Goal: Task Accomplishment & Management: Complete application form

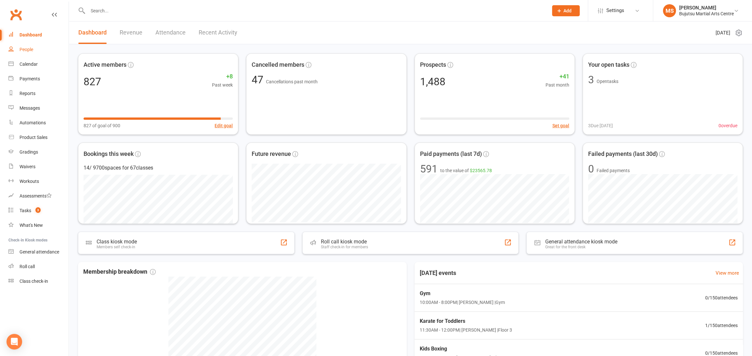
click at [26, 47] on div "People" at bounding box center [27, 49] width 14 height 5
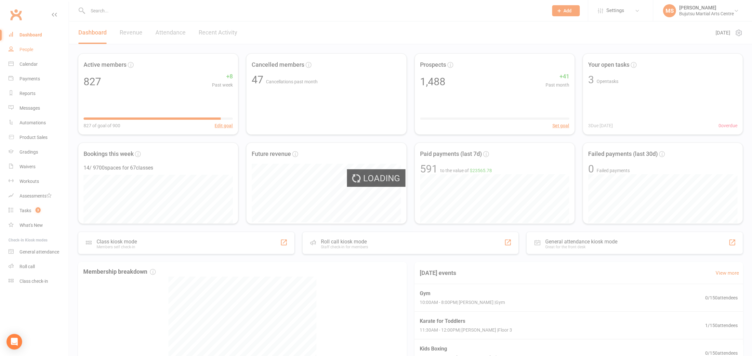
select select "100"
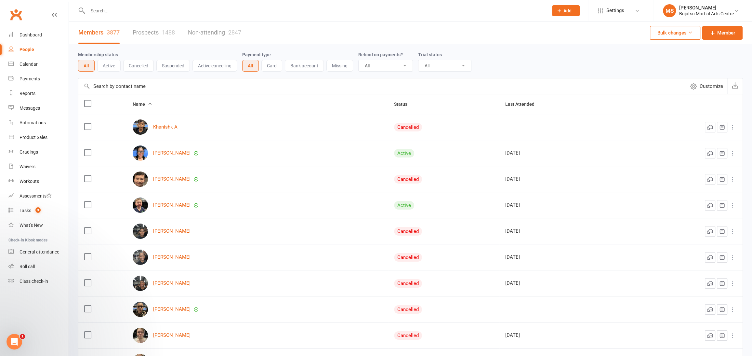
click at [155, 29] on link "Prospects 1488" at bounding box center [154, 32] width 42 height 22
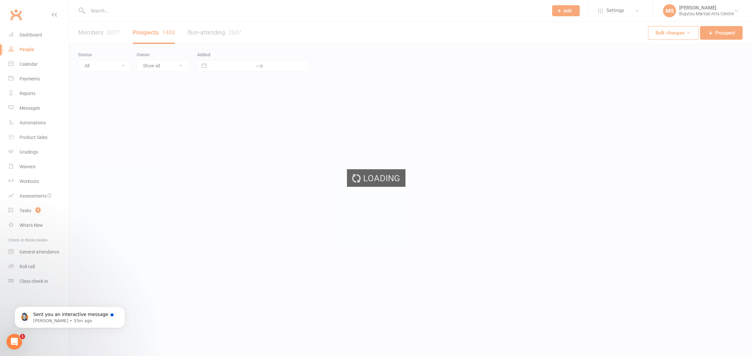
select select "100"
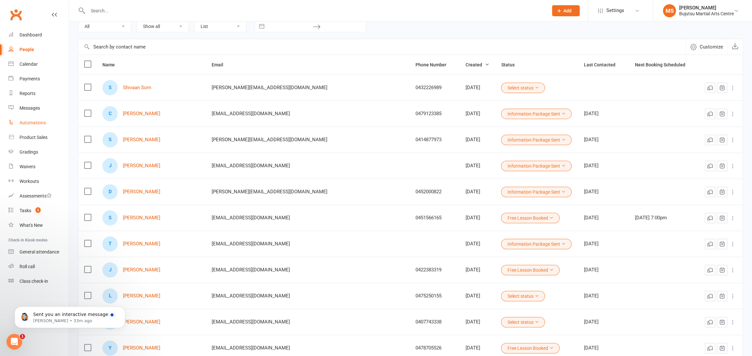
scroll to position [42, 0]
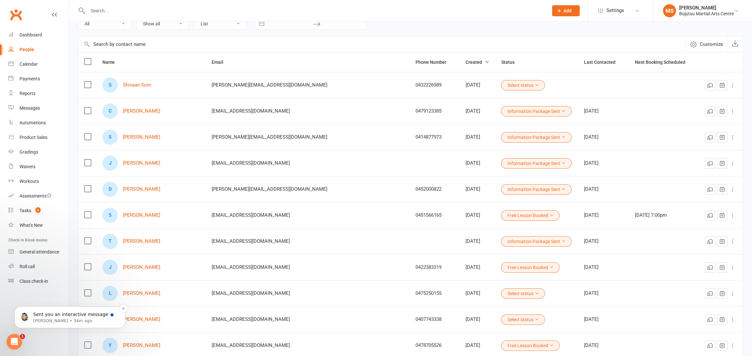
click at [56, 320] on p "[PERSON_NAME] • 34m ago" at bounding box center [75, 321] width 84 height 6
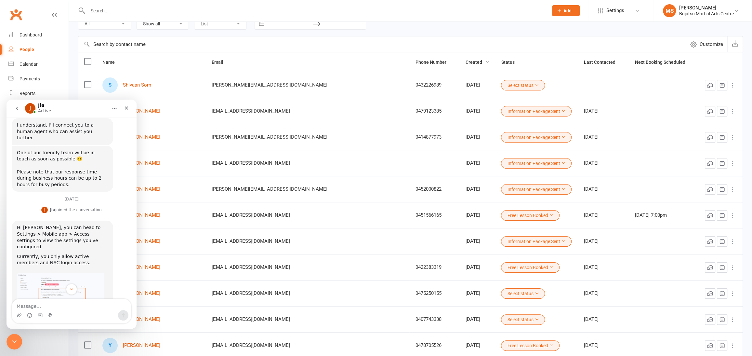
scroll to position [349, 0]
click at [26, 49] on div "People" at bounding box center [27, 49] width 15 height 5
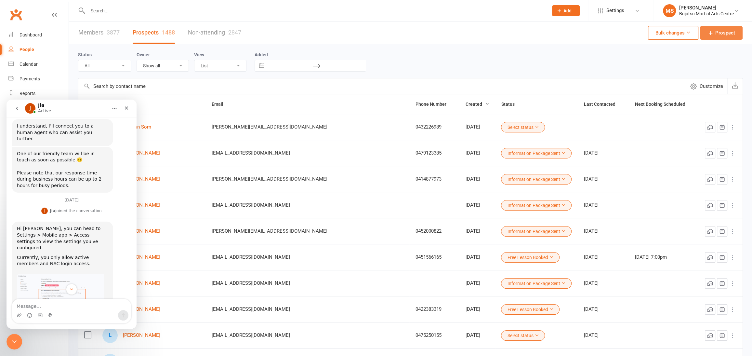
click at [723, 28] on link "Prospect" at bounding box center [721, 33] width 43 height 14
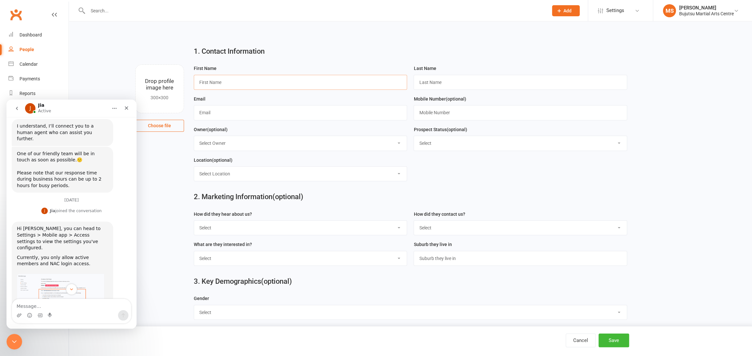
click at [349, 81] on input "text" at bounding box center [301, 82] width 214 height 15
type input "[PERSON_NAME]"
paste input "[PERSON_NAME] <[PERSON_NAME][EMAIL_ADDRESS][DOMAIN_NAME]>"
drag, startPoint x: 237, startPoint y: 111, endPoint x: 231, endPoint y: 125, distance: 15.3
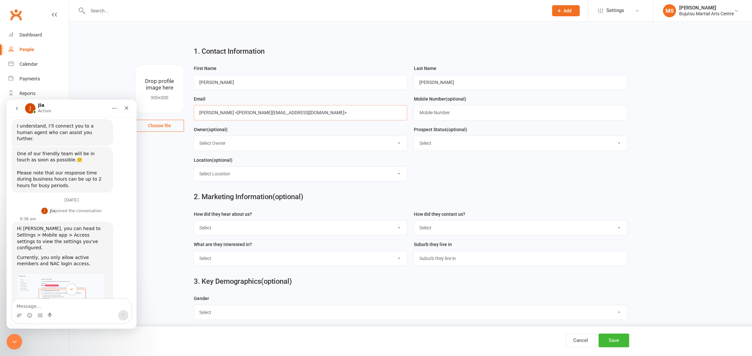
click at [237, 112] on input "[PERSON_NAME] <[PERSON_NAME][EMAIL_ADDRESS][DOMAIN_NAME]>" at bounding box center [301, 112] width 214 height 15
click at [302, 111] on input "[PERSON_NAME][EMAIL_ADDRESS][DOMAIN_NAME]>" at bounding box center [301, 112] width 214 height 15
type input "[PERSON_NAME][EMAIL_ADDRESS][DOMAIN_NAME]"
click at [185, 64] on div "Drop profile image here 300×300 Choose file First Name [PERSON_NAME] Name [PERS…" at bounding box center [410, 64] width 665 height 0
drag, startPoint x: 468, startPoint y: 112, endPoint x: 466, endPoint y: 114, distance: 3.5
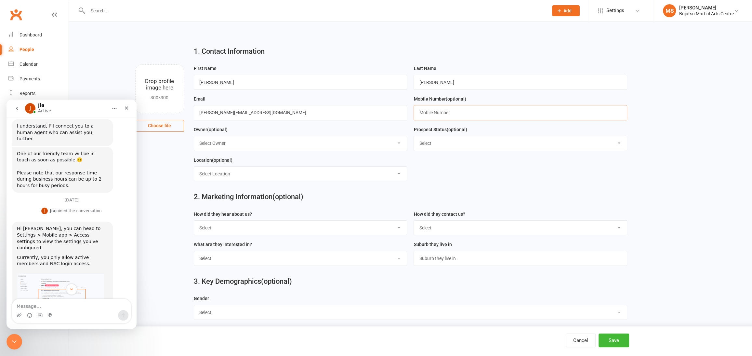
click at [468, 112] on input "text" at bounding box center [521, 112] width 214 height 15
paste input "0406 424 389"
type input "0406 424 389"
click at [427, 143] on select "Select Initial Inquiry Information Package Sent Free Lesson Booked Follow Up Em…" at bounding box center [520, 143] width 213 height 14
click at [440, 143] on select "Select Initial Inquiry Information Package Sent Free Lesson Booked Follow Up Em…" at bounding box center [520, 143] width 213 height 14
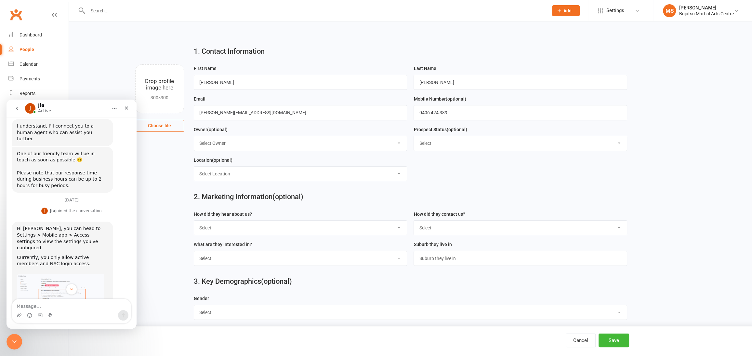
select select "Information Package Sent"
click at [414, 136] on select "Select Initial Inquiry Information Package Sent Free Lesson Booked Follow Up Em…" at bounding box center [520, 143] width 213 height 14
click at [163, 213] on main "1. Contact Information Drop profile image here 300×300 Choose file First Name […" at bounding box center [410, 167] width 665 height 253
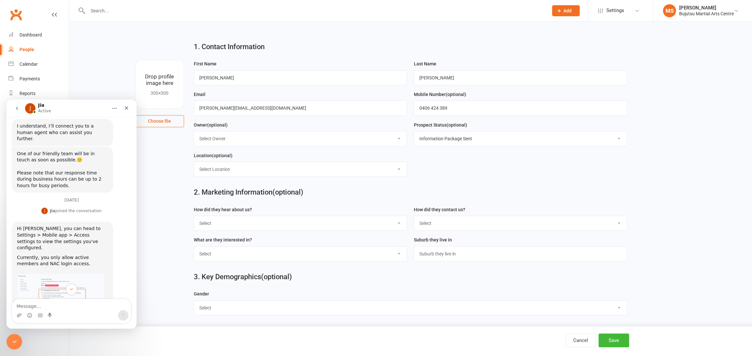
click at [248, 220] on select "Select Google Other Social Media Through A Friend Walk by Referred" at bounding box center [300, 223] width 213 height 14
select select "Google"
click at [194, 216] on select "Select Google Other Social Media Through A Friend Walk by Referred" at bounding box center [300, 223] width 213 height 14
click at [124, 106] on icon "Close" at bounding box center [126, 107] width 5 height 5
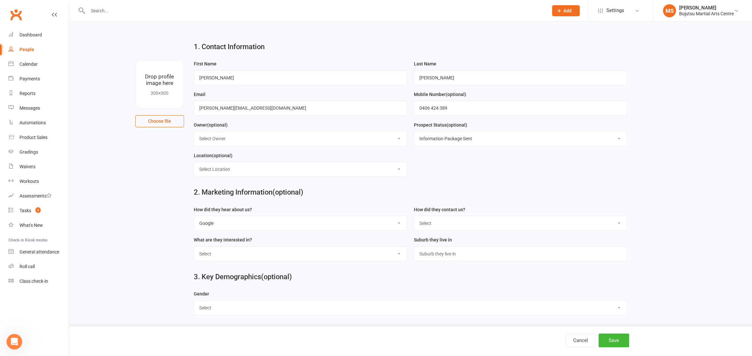
scroll to position [425, 0]
click at [449, 218] on select "Select Phone Email In-Facility Social Media Website Chat" at bounding box center [520, 223] width 213 height 14
select select "Email"
click at [414, 216] on select "Select Phone Email In-Facility Social Media Website Chat" at bounding box center [520, 223] width 213 height 14
click at [307, 253] on select "Select BJJ Boxing Gym Iaido Jodo Karate Karate for Toddlers Kobudo Kids BJJ Kid…" at bounding box center [300, 253] width 213 height 14
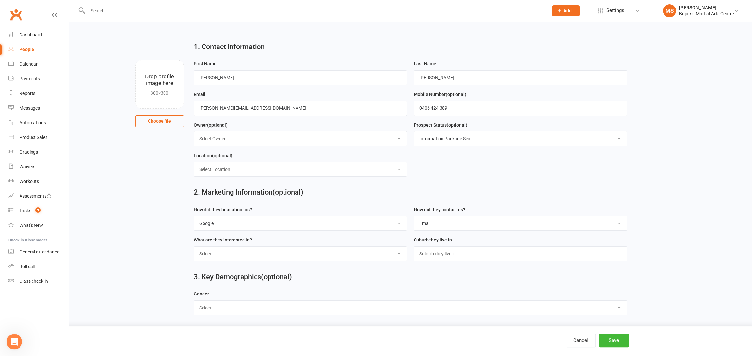
select select "Muay Thai"
click at [194, 246] on select "Select BJJ Boxing Gym Iaido Jodo Karate Karate for Toddlers Kobudo Kids BJJ Kid…" at bounding box center [300, 253] width 213 height 14
click at [241, 306] on select "Select [DEMOGRAPHIC_DATA] [DEMOGRAPHIC_DATA]" at bounding box center [410, 307] width 433 height 14
select select "[DEMOGRAPHIC_DATA]"
click at [194, 300] on select "Select [DEMOGRAPHIC_DATA] [DEMOGRAPHIC_DATA]" at bounding box center [410, 307] width 433 height 14
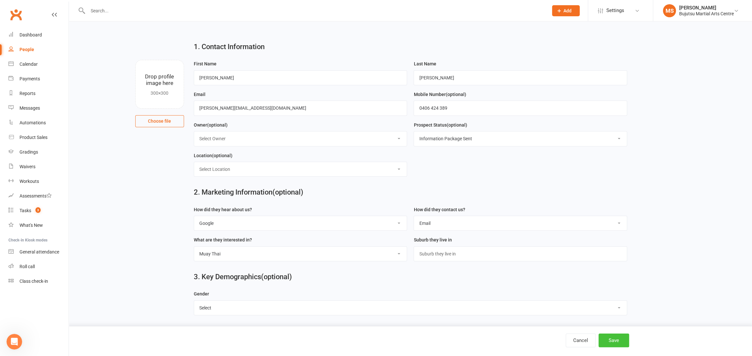
click at [614, 336] on button "Save" at bounding box center [614, 340] width 31 height 14
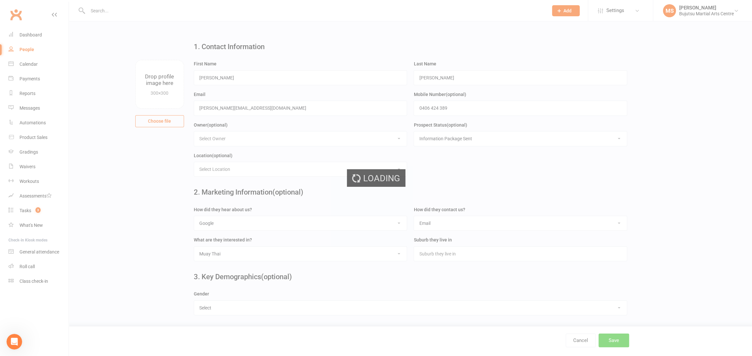
scroll to position [0, 0]
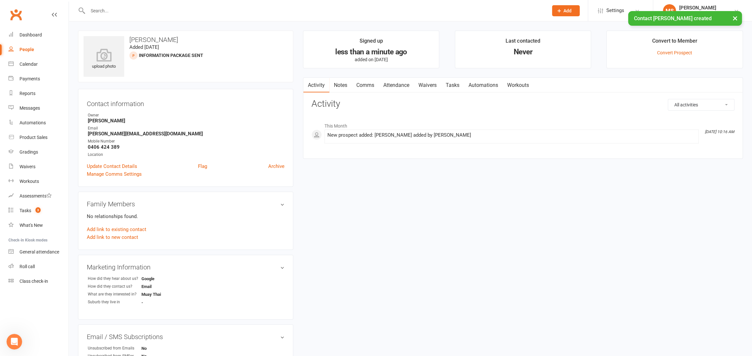
click at [367, 87] on link "Comms" at bounding box center [365, 85] width 27 height 15
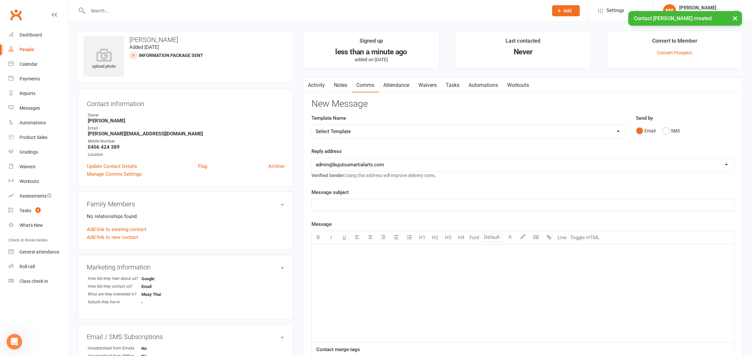
click at [372, 129] on select "Select Template [Email] Japan Karate Association Annual Registration [Email] Ry…" at bounding box center [469, 131] width 314 height 13
click at [312, 125] on select "Select Template [Email] Japan Karate Association Annual Registration [Email] Ry…" at bounding box center [469, 131] width 314 height 13
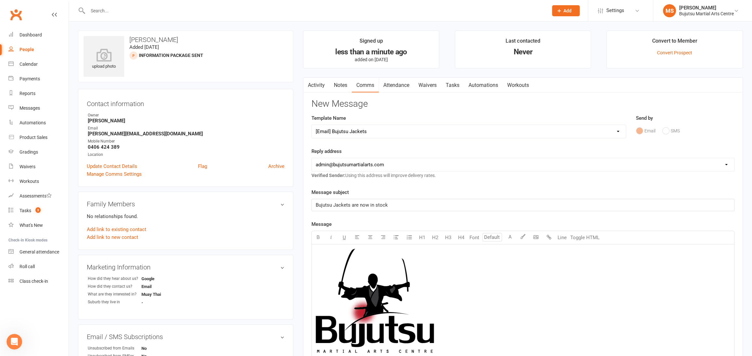
scroll to position [5, 0]
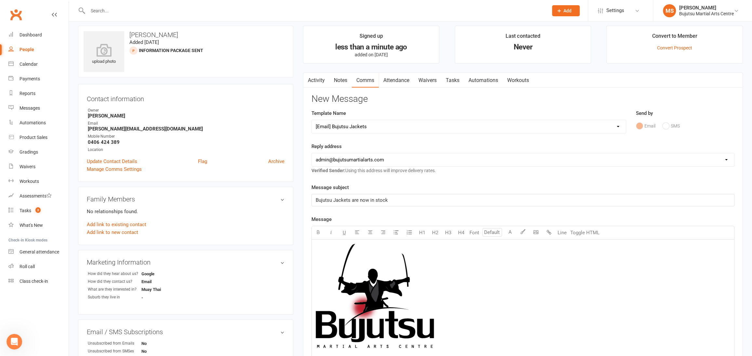
click at [359, 128] on select "Select Template [Email] Japan Karate Association Annual Registration [Email] Ry…" at bounding box center [469, 126] width 314 height 13
select select "29"
click at [312, 120] on select "Select Template [Email] Japan Karate Association Annual Registration [Email] Ry…" at bounding box center [469, 126] width 314 height 13
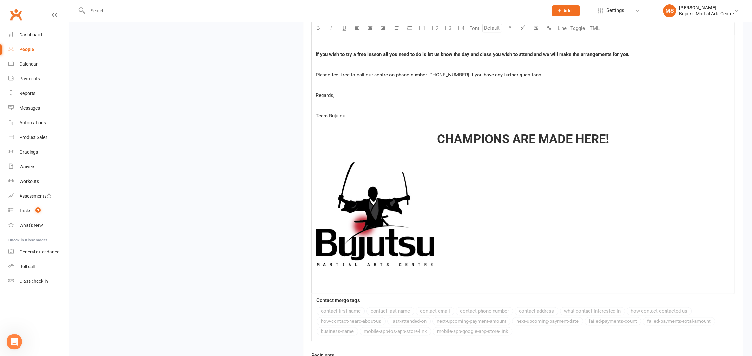
scroll to position [744, 0]
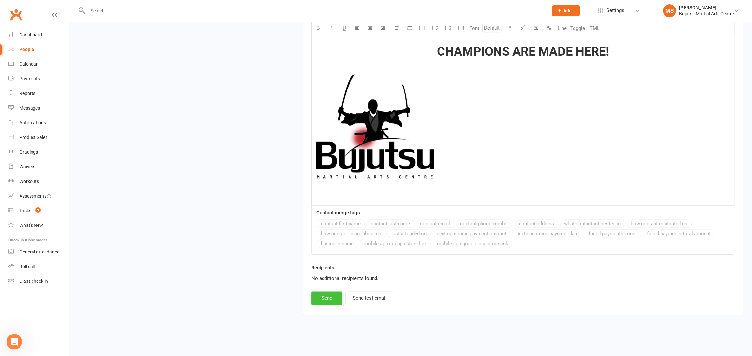
click at [331, 301] on button "Send" at bounding box center [326, 298] width 31 height 14
select select
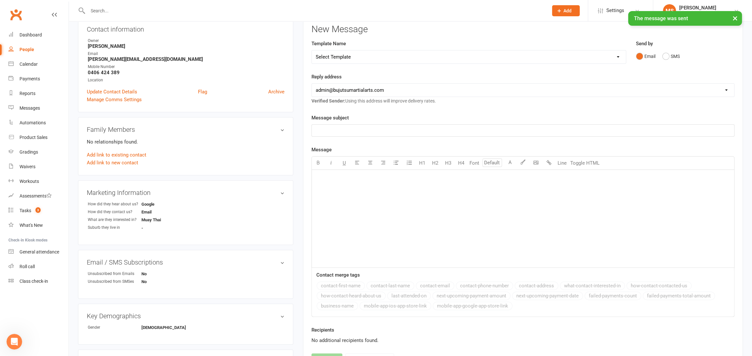
scroll to position [0, 0]
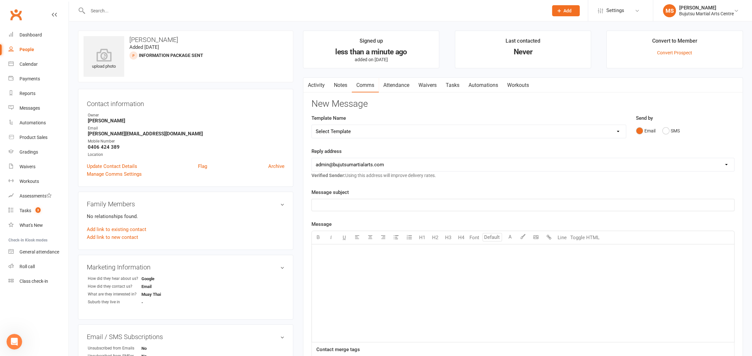
click at [313, 84] on link "Activity" at bounding box center [316, 85] width 26 height 15
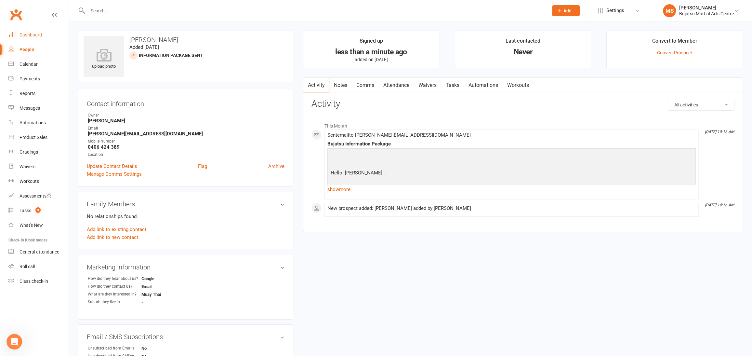
click at [30, 36] on div "Dashboard" at bounding box center [31, 34] width 22 height 5
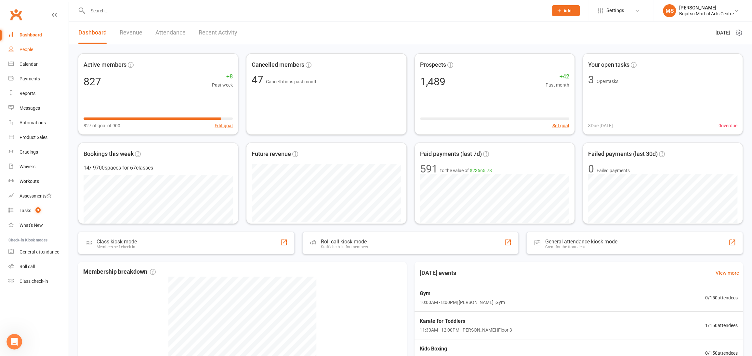
click at [30, 50] on div "People" at bounding box center [27, 49] width 14 height 5
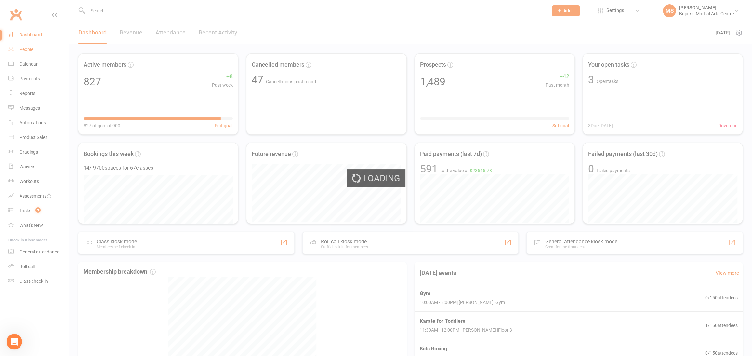
select select "100"
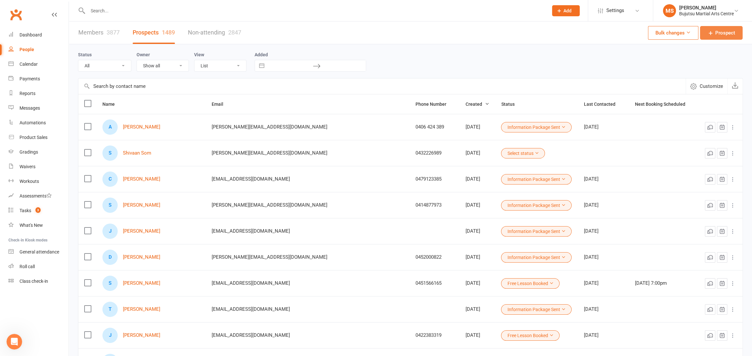
click at [721, 31] on span "Prospect" at bounding box center [725, 33] width 20 height 8
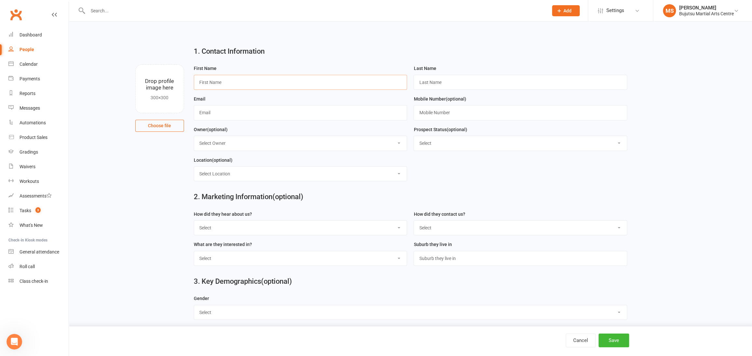
click at [335, 83] on input "text" at bounding box center [301, 82] width 214 height 15
click at [268, 84] on input "[PERSON_NAME]" at bounding box center [301, 82] width 214 height 15
click at [261, 84] on input "J0" at bounding box center [301, 82] width 214 height 15
type input "[PERSON_NAME]"
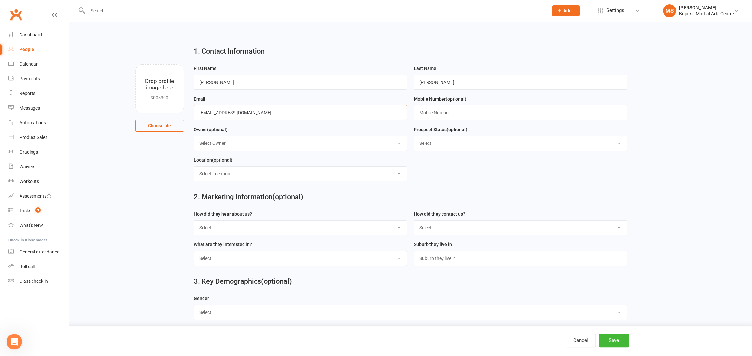
type input "[EMAIL_ADDRESS][DOMAIN_NAME]"
type input "0451339106"
click at [441, 139] on select "Select Initial Inquiry Information Package Sent Free Lesson Booked Follow Up Em…" at bounding box center [520, 143] width 213 height 14
select select "Free Lesson Booked"
click at [414, 136] on select "Select Initial Inquiry Information Package Sent Free Lesson Booked Follow Up Em…" at bounding box center [520, 143] width 213 height 14
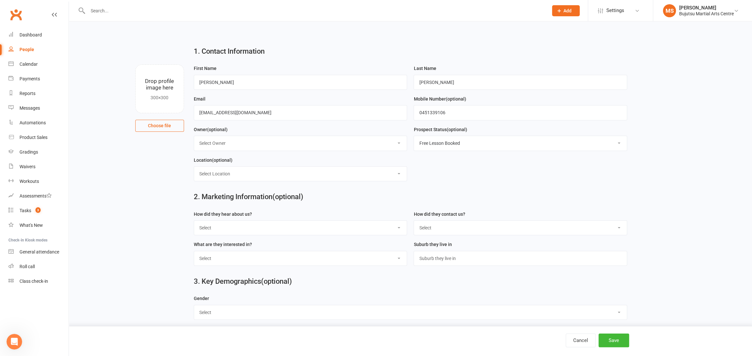
scroll to position [5, 0]
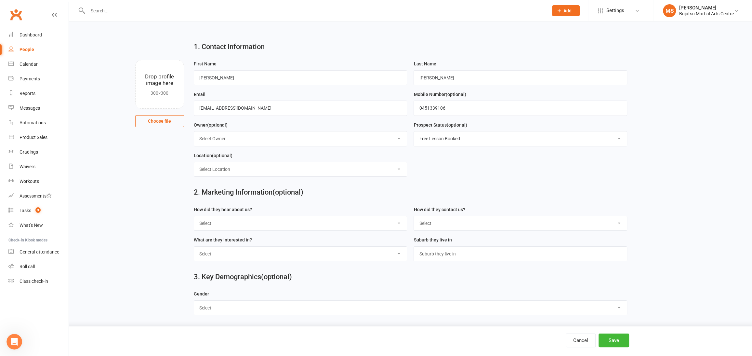
click at [240, 220] on select "Select Google Other Social Media Through A Friend Walk by Referred" at bounding box center [300, 223] width 213 height 14
select select "Google"
click at [194, 216] on select "Select Google Other Social Media Through A Friend Walk by Referred" at bounding box center [300, 223] width 213 height 14
click at [425, 224] on select "Select Phone Email In-Facility Social Media Website Chat" at bounding box center [520, 223] width 213 height 14
select select "Email"
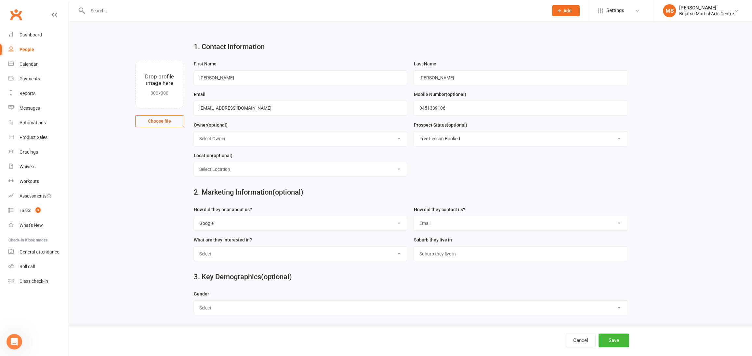
click at [414, 216] on select "Select Phone Email In-Facility Social Media Website Chat" at bounding box center [520, 223] width 213 height 14
click at [227, 310] on select "Select [DEMOGRAPHIC_DATA] [DEMOGRAPHIC_DATA]" at bounding box center [410, 307] width 433 height 14
select select "[DEMOGRAPHIC_DATA]"
click at [194, 300] on select "Select [DEMOGRAPHIC_DATA] [DEMOGRAPHIC_DATA]" at bounding box center [410, 307] width 433 height 14
click at [221, 252] on select "Select BJJ Boxing Gym Iaido Jodo Karate Karate for Toddlers Kobudo Kids BJJ Kid…" at bounding box center [300, 253] width 213 height 14
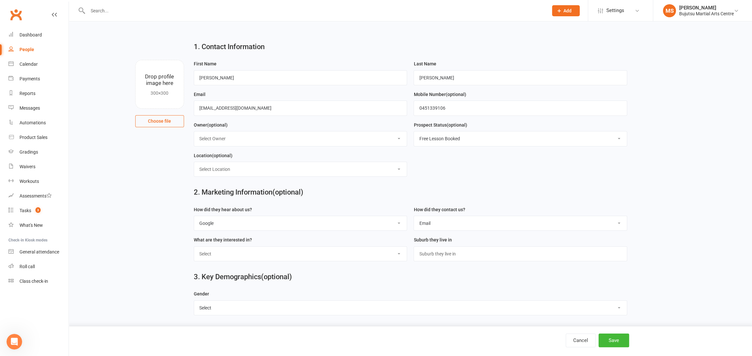
select select "BJJ"
click at [194, 246] on select "Select BJJ Boxing Gym Iaido Jodo Karate Karate for Toddlers Kobudo Kids BJJ Kid…" at bounding box center [300, 253] width 213 height 14
click at [621, 339] on button "Save" at bounding box center [614, 340] width 31 height 14
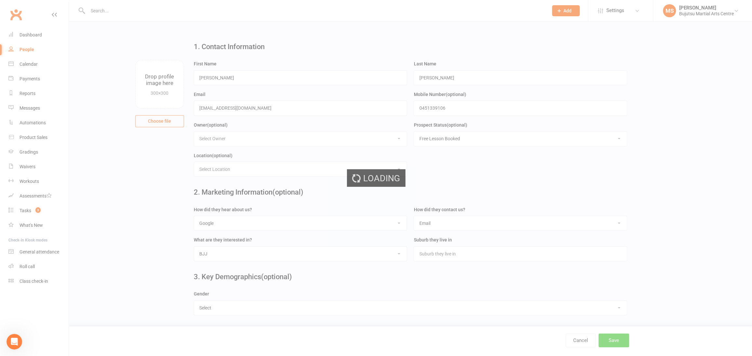
scroll to position [0, 0]
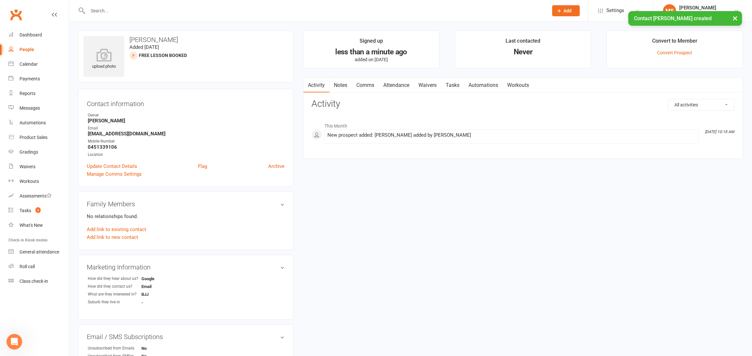
click at [361, 85] on link "Comms" at bounding box center [365, 85] width 27 height 15
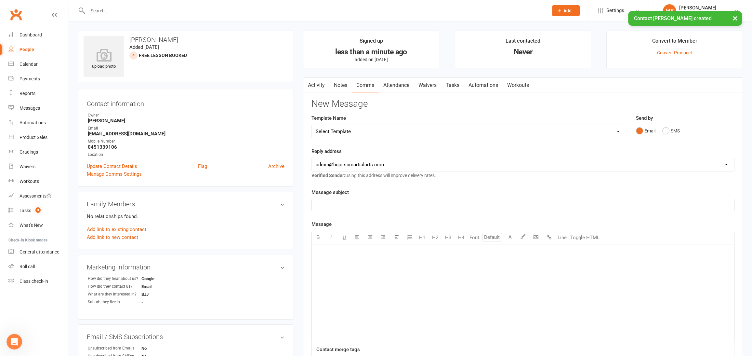
click at [373, 131] on select "Select Template [Email] Japan Karate Association Annual Registration [Email] Ry…" at bounding box center [469, 131] width 314 height 13
select select "29"
click at [312, 125] on select "Select Template [Email] Japan Karate Association Annual Registration [Email] Ry…" at bounding box center [469, 131] width 314 height 13
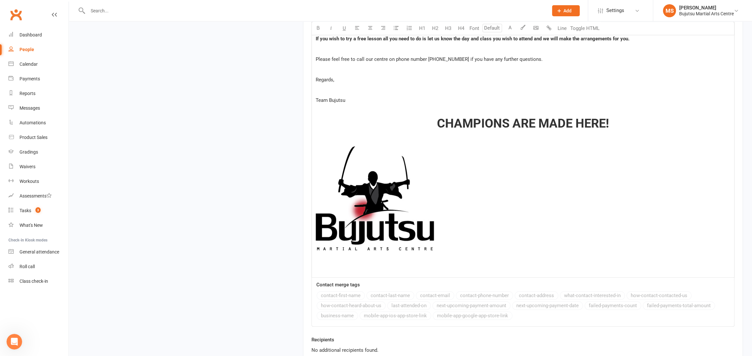
scroll to position [744, 0]
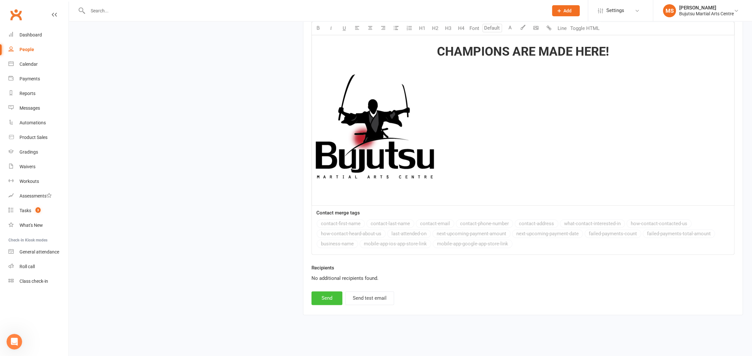
click at [326, 296] on button "Send" at bounding box center [326, 298] width 31 height 14
select select
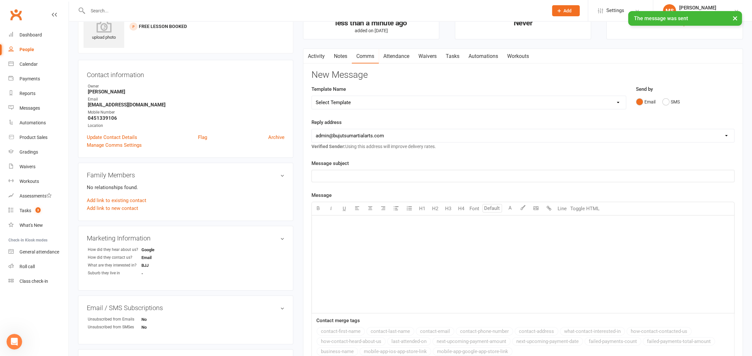
scroll to position [0, 0]
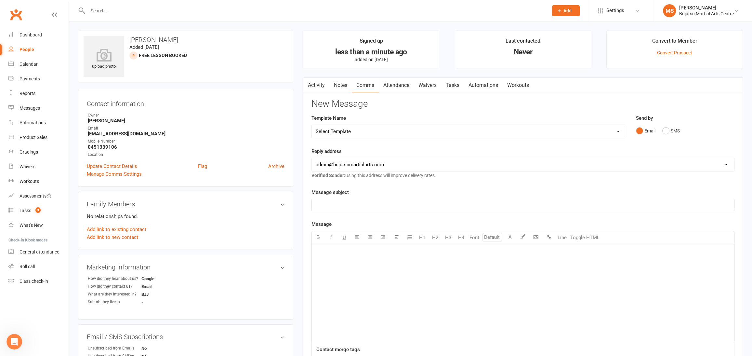
click at [400, 84] on link "Attendance" at bounding box center [396, 85] width 35 height 15
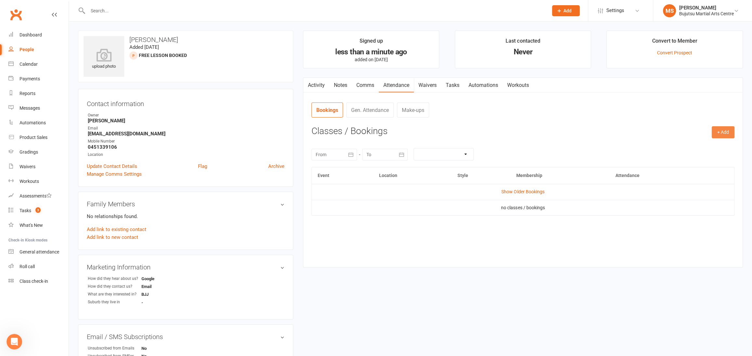
click at [718, 130] on button "+ Add" at bounding box center [723, 132] width 23 height 12
click at [701, 146] on link "Book Event" at bounding box center [702, 146] width 64 height 13
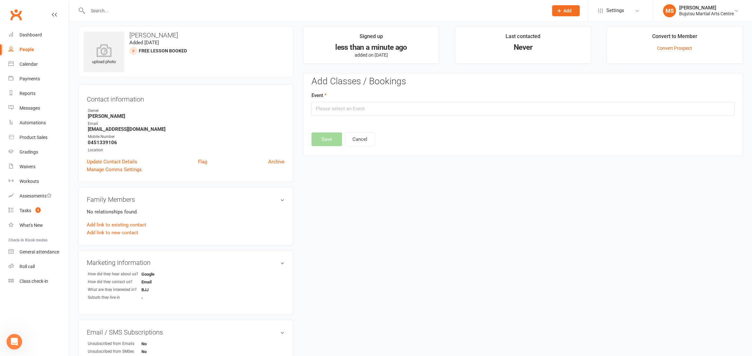
scroll to position [45, 0]
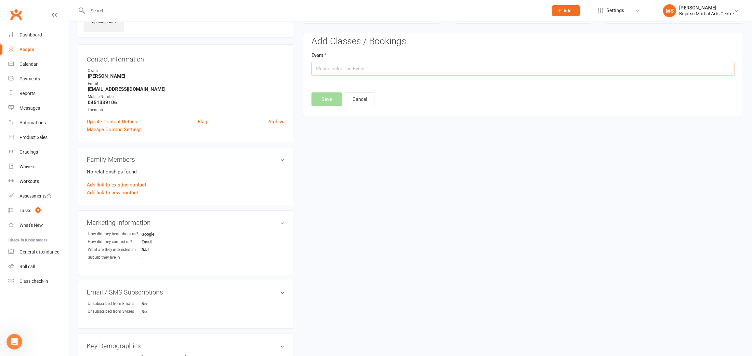
click at [386, 68] on input "text" at bounding box center [522, 69] width 423 height 14
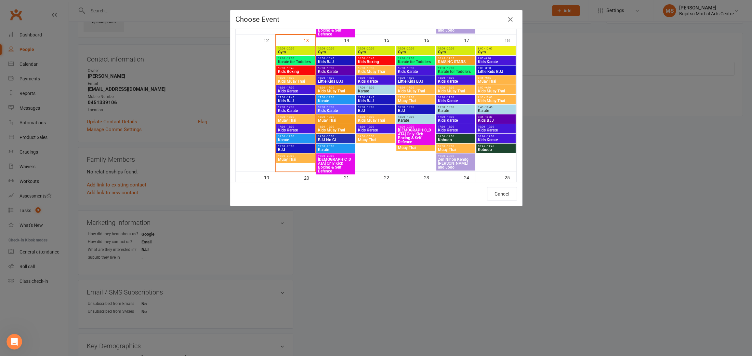
scroll to position [310, 0]
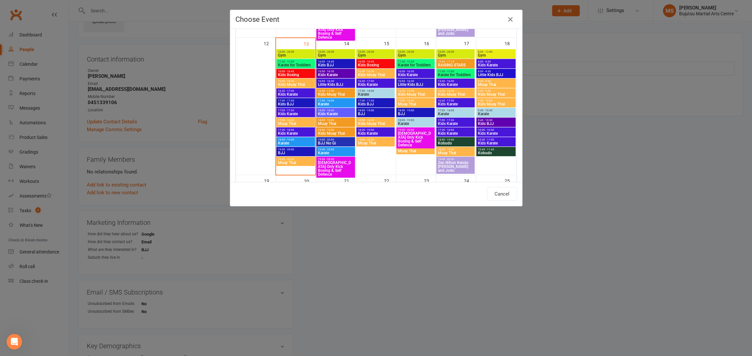
click at [293, 149] on span "19:00 - 20:00" at bounding box center [296, 149] width 36 height 3
type input "BJJ - [DATE] 7:00:00 PM"
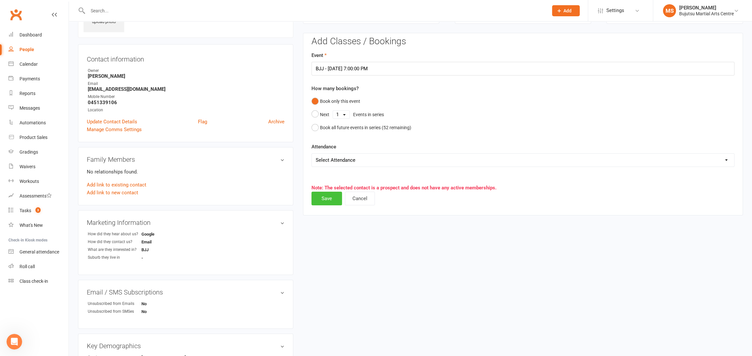
click at [331, 198] on button "Save" at bounding box center [326, 198] width 31 height 14
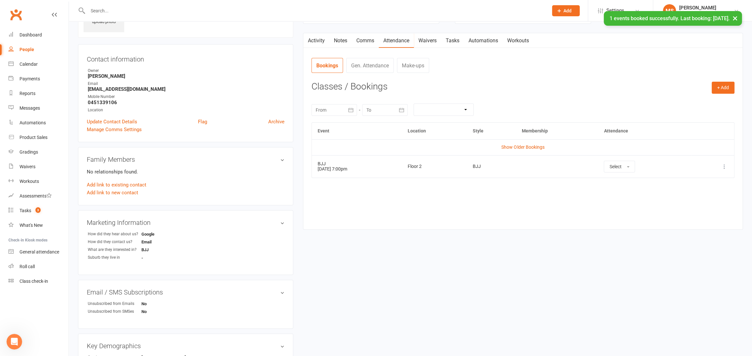
click at [316, 40] on link "Activity" at bounding box center [316, 40] width 26 height 15
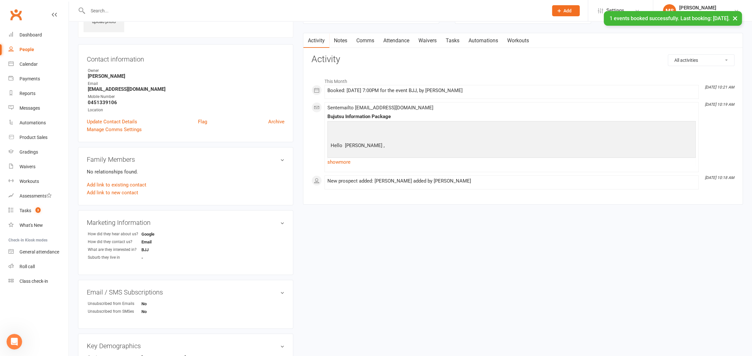
click at [362, 39] on link "Comms" at bounding box center [365, 40] width 27 height 15
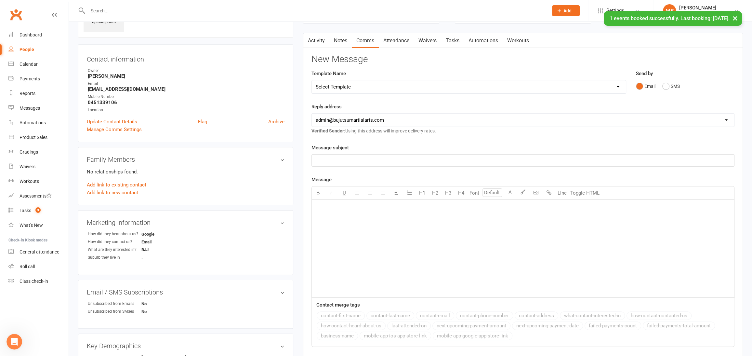
click at [381, 86] on select "Select Template [Email] Japan Karate Association Annual Registration [Email] Ry…" at bounding box center [469, 86] width 314 height 13
select select "29"
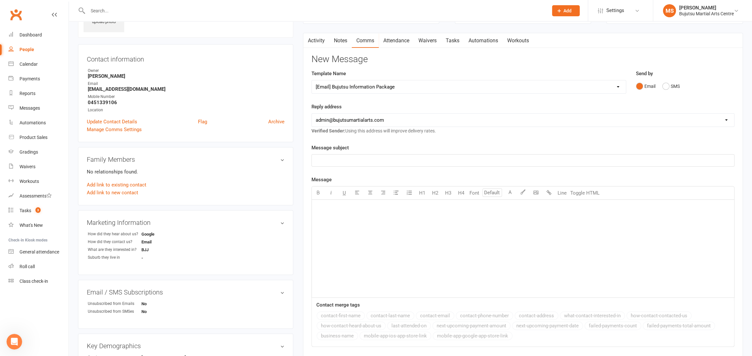
click at [312, 80] on select "Select Template [Email] Japan Karate Association Annual Registration [Email] Ry…" at bounding box center [469, 86] width 314 height 13
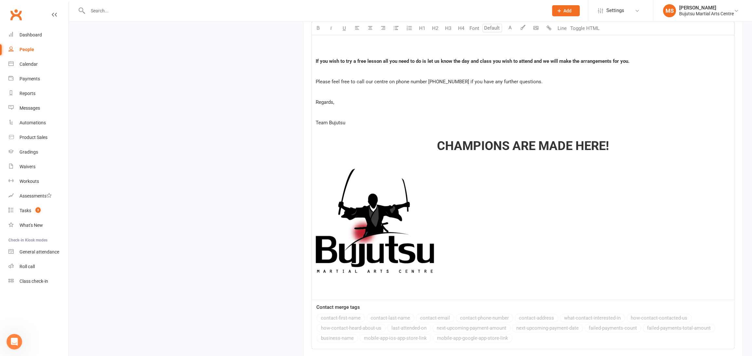
scroll to position [744, 0]
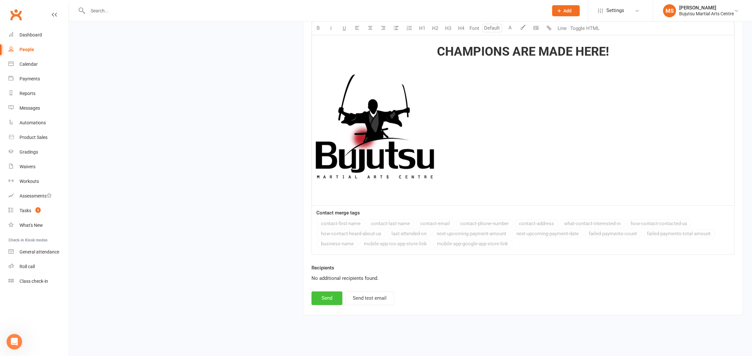
click at [326, 297] on button "Send" at bounding box center [326, 298] width 31 height 14
select select
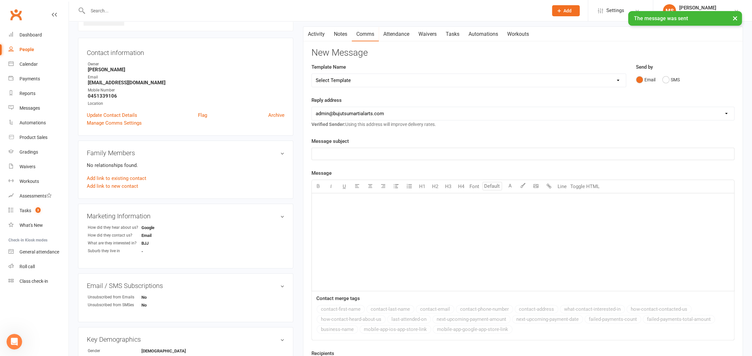
scroll to position [0, 0]
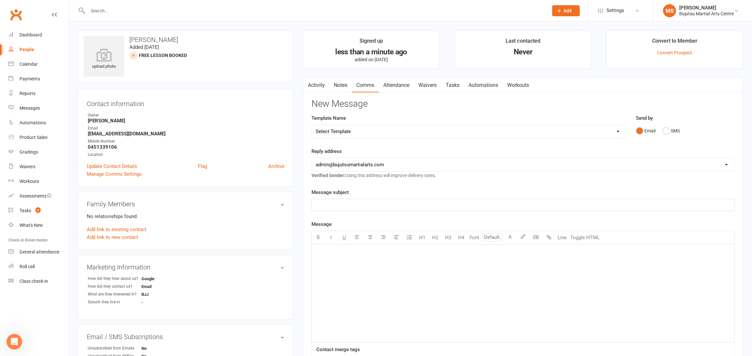
click at [316, 86] on link "Activity" at bounding box center [316, 85] width 26 height 15
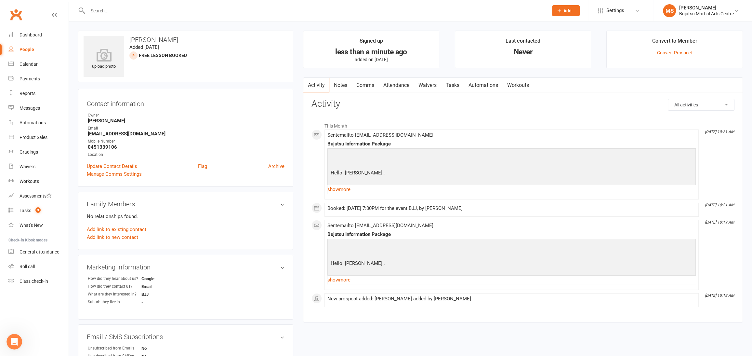
click at [401, 85] on link "Attendance" at bounding box center [396, 85] width 35 height 15
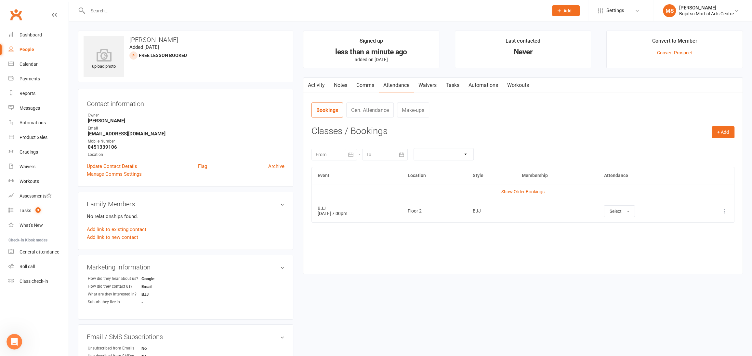
click at [548, 239] on div "Event Location Style Membership Attendance Show Older Bookings BJJ [DATE] 7:00p…" at bounding box center [522, 215] width 423 height 97
click at [317, 86] on link "Activity" at bounding box center [316, 85] width 26 height 15
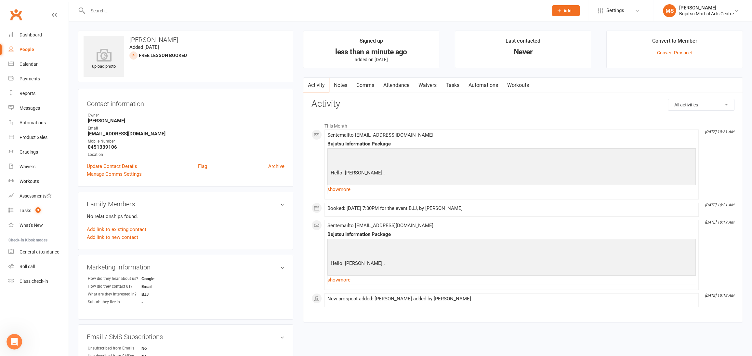
click at [468, 325] on main "Signed up less than a minute ago added on [DATE] Last contacted Never Convert t…" at bounding box center [523, 180] width 450 height 298
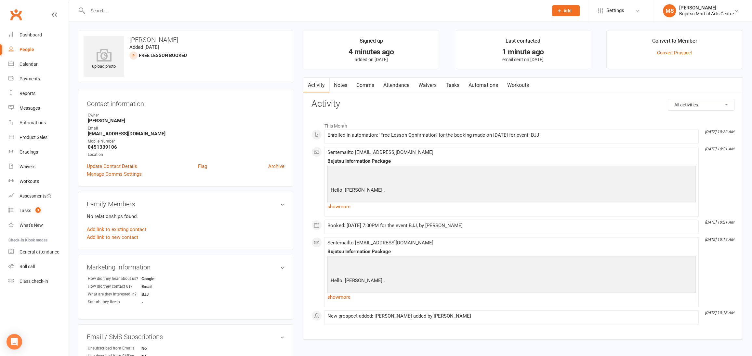
click at [20, 50] on div "People" at bounding box center [27, 49] width 15 height 5
select select "100"
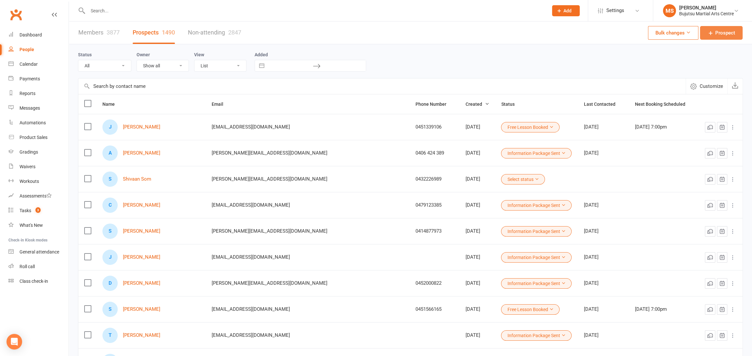
click at [728, 34] on span "Prospect" at bounding box center [725, 33] width 20 height 8
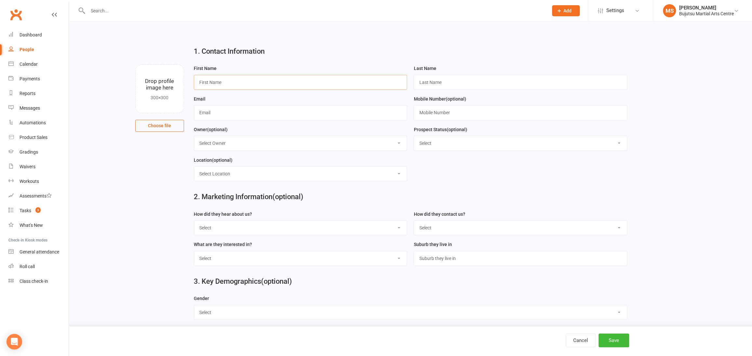
click at [222, 81] on input "text" at bounding box center [301, 82] width 214 height 15
type input "Samrat"
click at [469, 79] on input "text" at bounding box center [521, 82] width 214 height 15
type input "Som"
click at [283, 112] on input "text" at bounding box center [301, 112] width 214 height 15
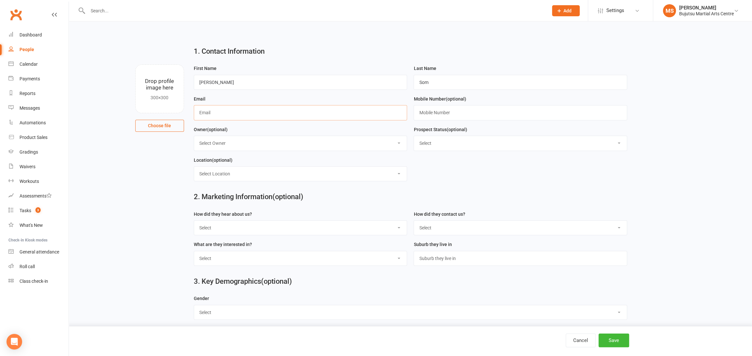
paste input "[PERSON_NAME][EMAIL_ADDRESS][DOMAIN_NAME]"
type input "[PERSON_NAME][EMAIL_ADDRESS][DOMAIN_NAME]"
click at [259, 223] on select "Select Google Other Social Media Through A Friend Walk by Referred" at bounding box center [300, 227] width 213 height 14
select select "Google"
click at [194, 220] on select "Select Google Other Social Media Through A Friend Walk by Referred" at bounding box center [300, 227] width 213 height 14
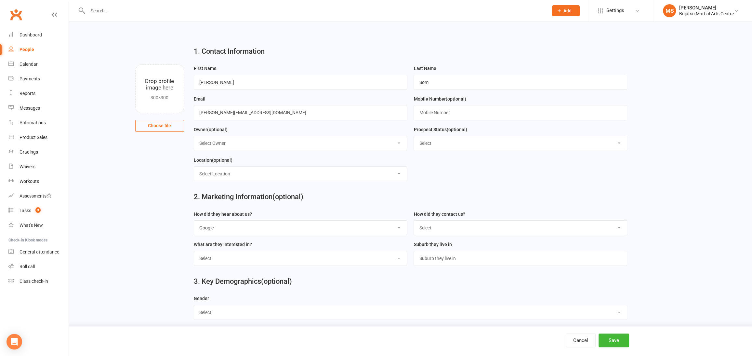
click at [428, 226] on select "Select Phone Email In-Facility Social Media Website Chat" at bounding box center [520, 227] width 213 height 14
select select "Email"
click at [414, 220] on select "Select Phone Email In-Facility Social Media Website Chat" at bounding box center [520, 227] width 213 height 14
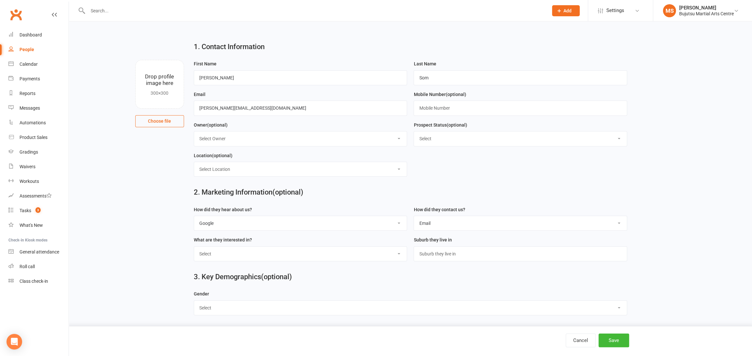
click at [241, 250] on select "Select BJJ Boxing Gym Iaido Jodo Karate Karate for Toddlers Kobudo Kids BJJ Kid…" at bounding box center [300, 253] width 213 height 14
select select "Boxing"
click at [194, 246] on select "Select BJJ Boxing Gym Iaido Jodo Karate Karate for Toddlers Kobudo Kids BJJ Kid…" at bounding box center [300, 253] width 213 height 14
click at [285, 308] on select "Select [DEMOGRAPHIC_DATA] [DEMOGRAPHIC_DATA]" at bounding box center [410, 307] width 433 height 14
select select "[DEMOGRAPHIC_DATA]"
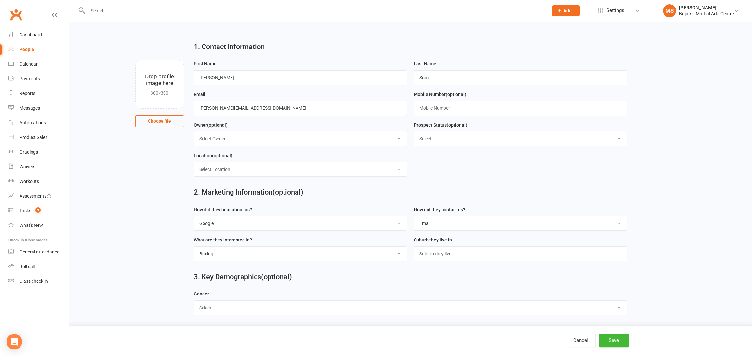
click at [194, 300] on select "Select [DEMOGRAPHIC_DATA] [DEMOGRAPHIC_DATA]" at bounding box center [410, 307] width 433 height 14
click at [614, 342] on button "Save" at bounding box center [614, 340] width 31 height 14
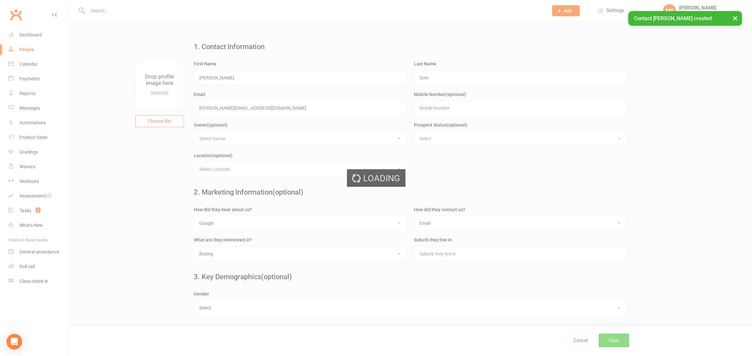
scroll to position [0, 0]
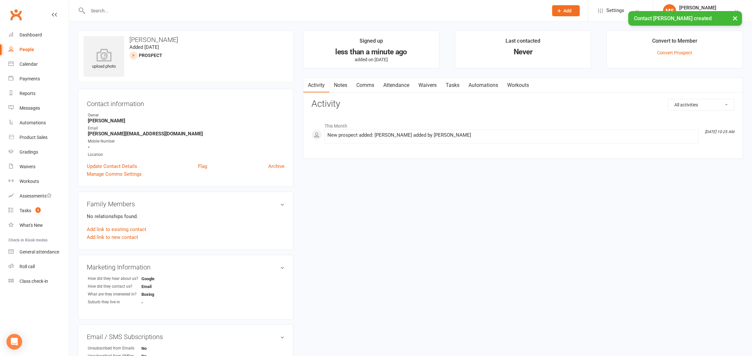
click at [365, 84] on link "Comms" at bounding box center [365, 85] width 27 height 15
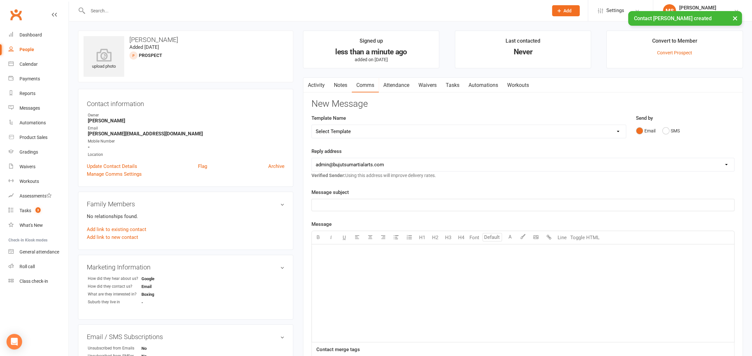
click at [352, 128] on select "Select Template [Email] Japan Karate Association Annual Registration [Email] Ry…" at bounding box center [469, 131] width 314 height 13
select select "29"
click at [312, 125] on select "Select Template [Email] Japan Karate Association Annual Registration [Email] Ry…" at bounding box center [469, 131] width 314 height 13
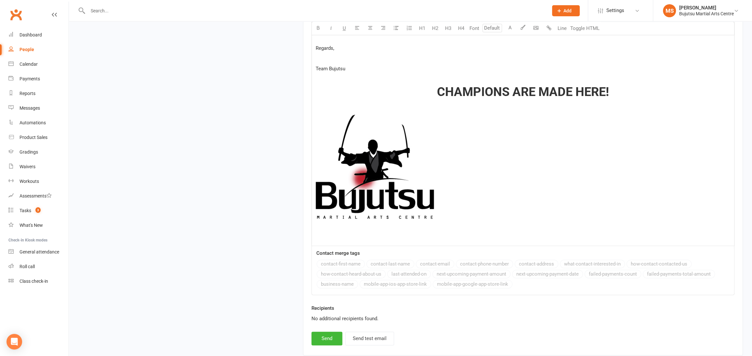
scroll to position [744, 0]
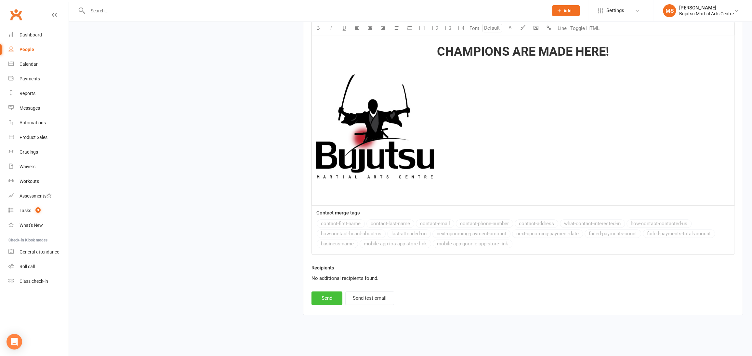
drag, startPoint x: 331, startPoint y: 295, endPoint x: 334, endPoint y: 294, distance: 3.8
click at [331, 295] on button "Send" at bounding box center [326, 298] width 31 height 14
select select
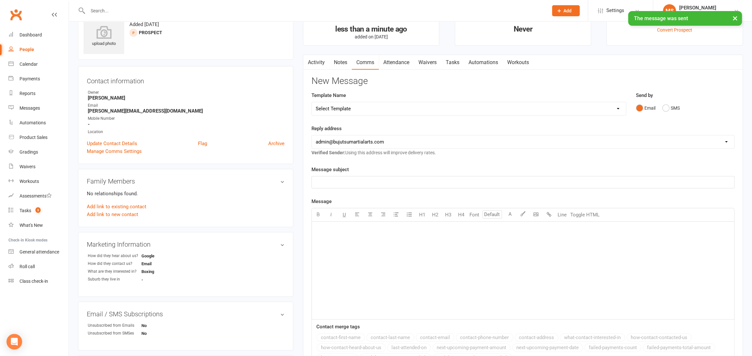
scroll to position [0, 0]
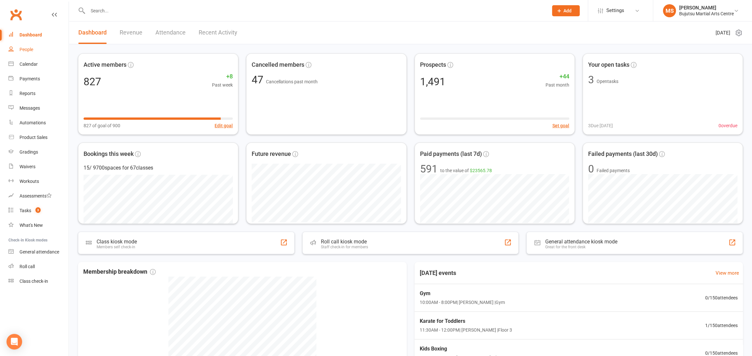
drag, startPoint x: 35, startPoint y: 51, endPoint x: 106, endPoint y: 37, distance: 72.3
click at [122, 13] on input "text" at bounding box center [315, 10] width 458 height 9
type input "w"
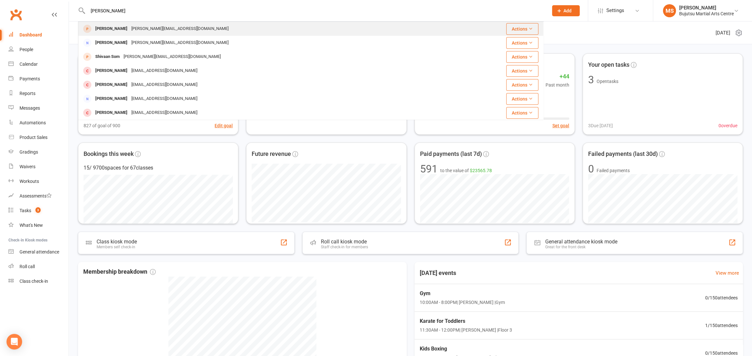
type input "samrat som"
click at [113, 29] on div "Samrat Som" at bounding box center [111, 28] width 36 height 9
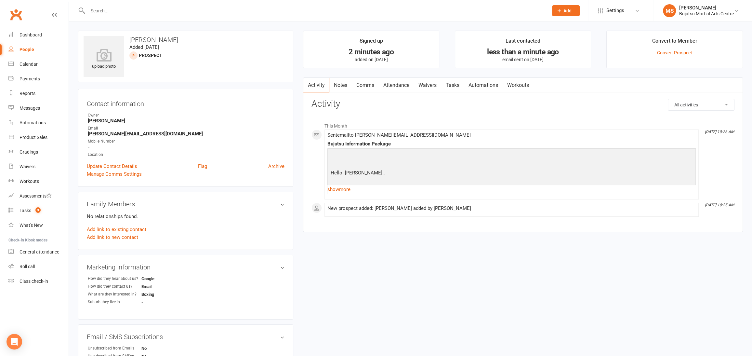
click at [109, 10] on input "text" at bounding box center [315, 10] width 458 height 9
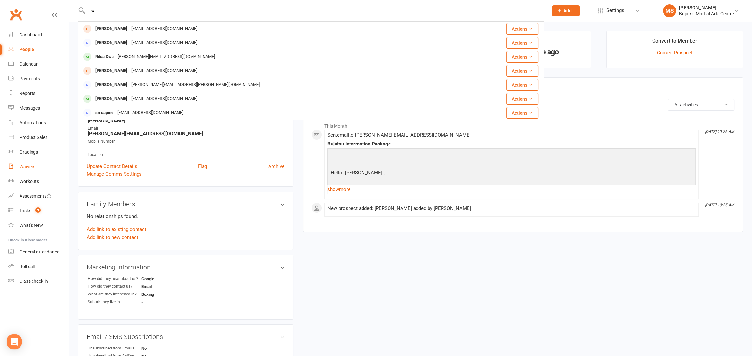
type input "sa"
click at [30, 170] on link "Waivers" at bounding box center [38, 166] width 60 height 15
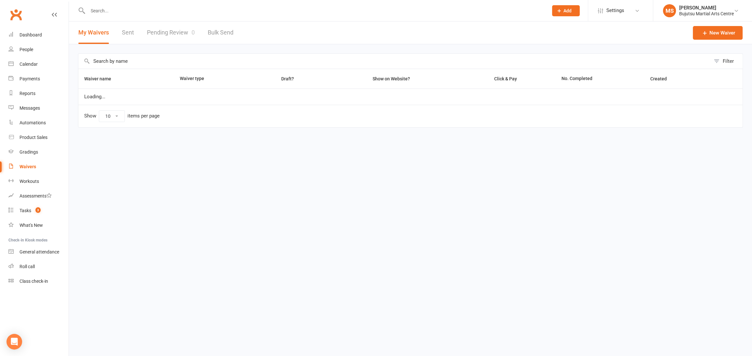
select select "50"
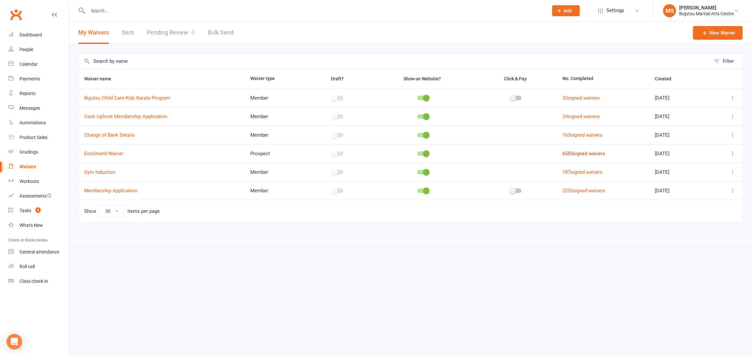
click at [583, 154] on link "6555 signed waivers" at bounding box center [583, 154] width 43 height 6
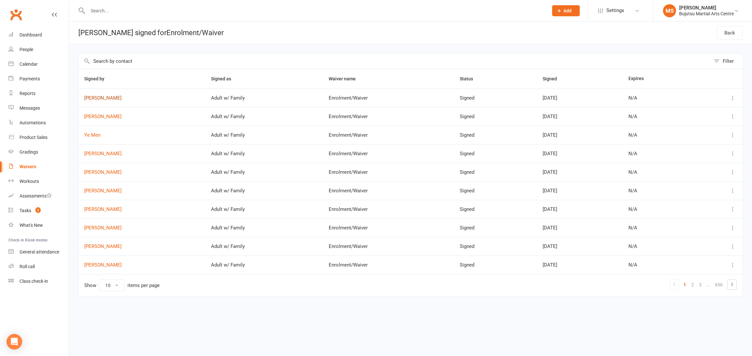
click at [96, 98] on link "Samrat som" at bounding box center [141, 98] width 115 height 6
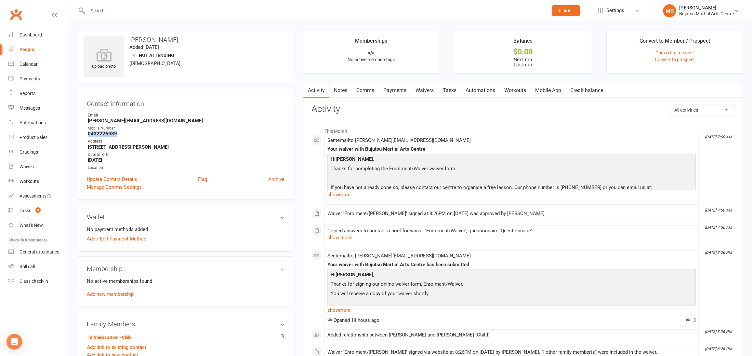
drag, startPoint x: 123, startPoint y: 134, endPoint x: 89, endPoint y: 133, distance: 34.1
click at [89, 133] on strong "0432226989" at bounding box center [186, 134] width 197 height 6
copy strong "0432226989"
click at [29, 51] on div "People" at bounding box center [27, 49] width 15 height 5
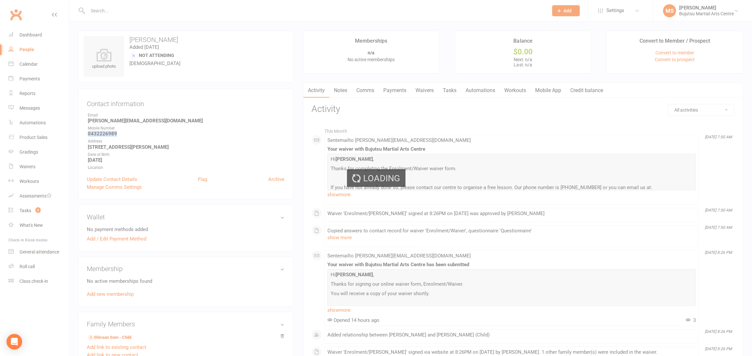
select select "100"
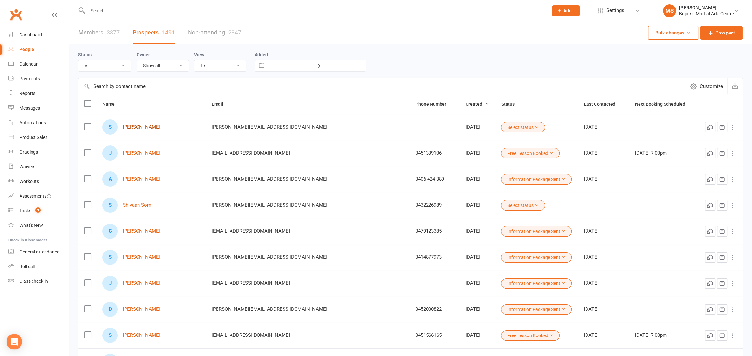
click at [138, 127] on link "Samrat Som" at bounding box center [141, 127] width 37 height 6
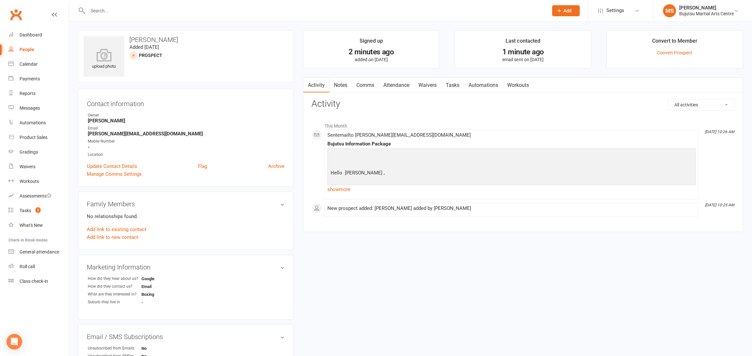
click at [273, 164] on link "Archive" at bounding box center [276, 166] width 16 height 8
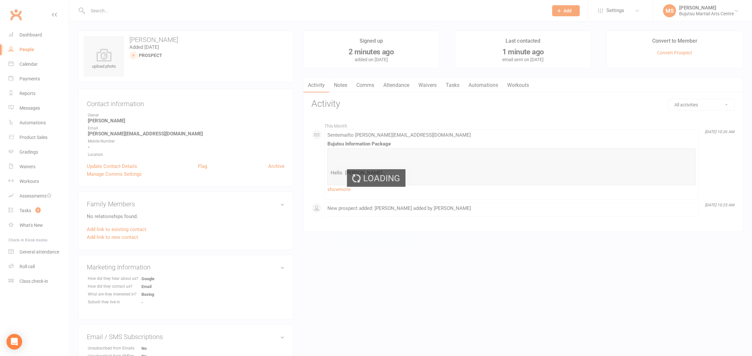
select select "100"
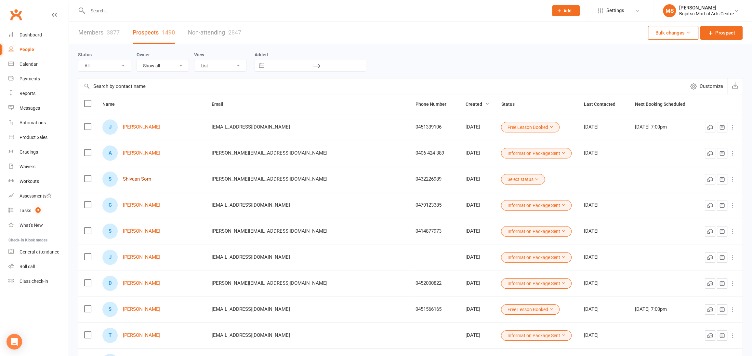
click at [144, 178] on link "Shivaan Som" at bounding box center [137, 179] width 28 height 6
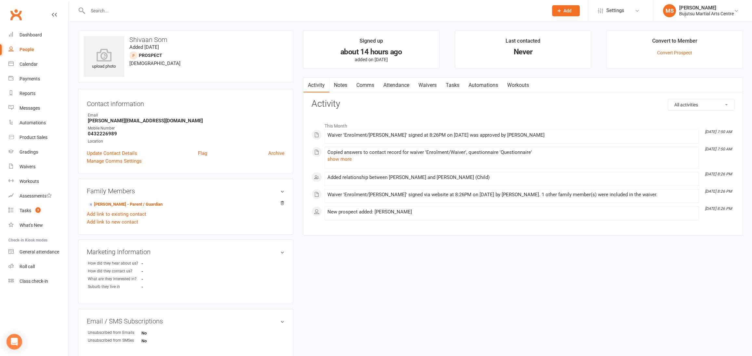
click at [373, 85] on link "Comms" at bounding box center [365, 85] width 27 height 15
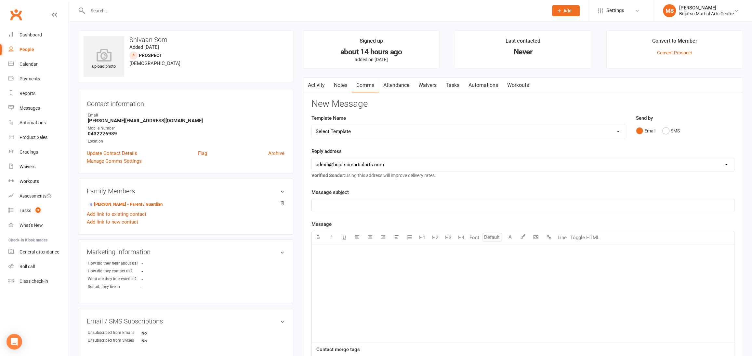
click at [365, 131] on select "Select Template [Email] Japan Karate Association Annual Registration [Email] Ry…" at bounding box center [469, 131] width 314 height 13
select select "29"
click at [312, 125] on select "Select Template [Email] Japan Karate Association Annual Registration [Email] Ry…" at bounding box center [469, 131] width 314 height 13
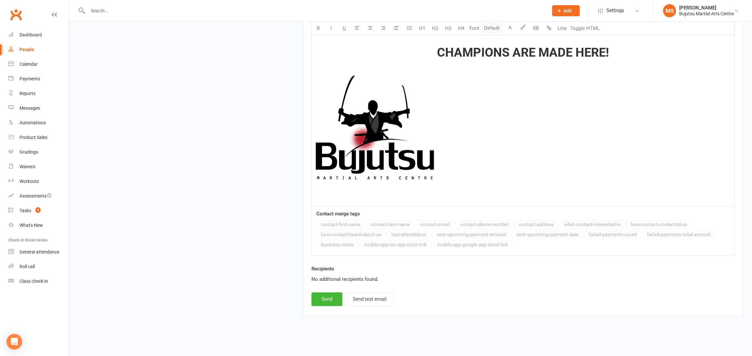
scroll to position [744, 0]
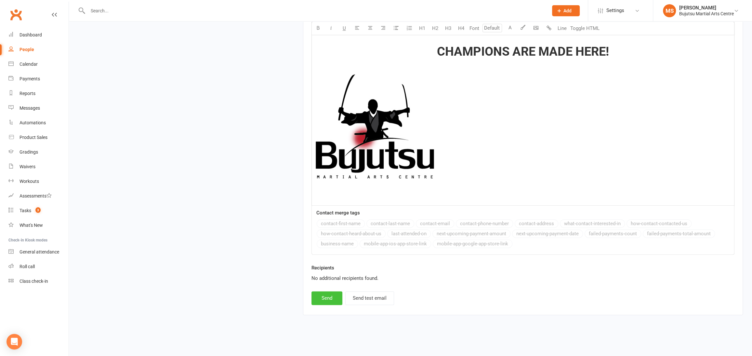
click at [328, 298] on button "Send" at bounding box center [326, 298] width 31 height 14
select select
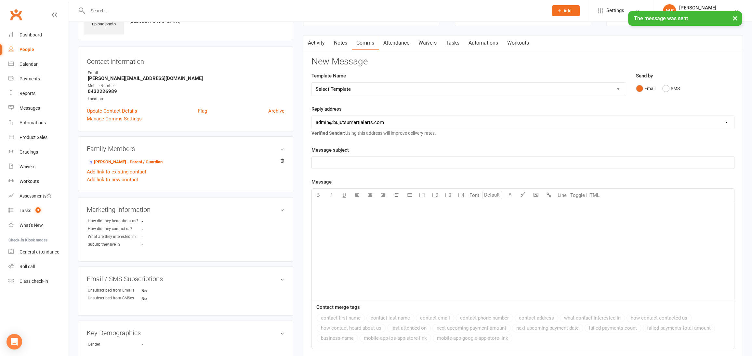
scroll to position [0, 0]
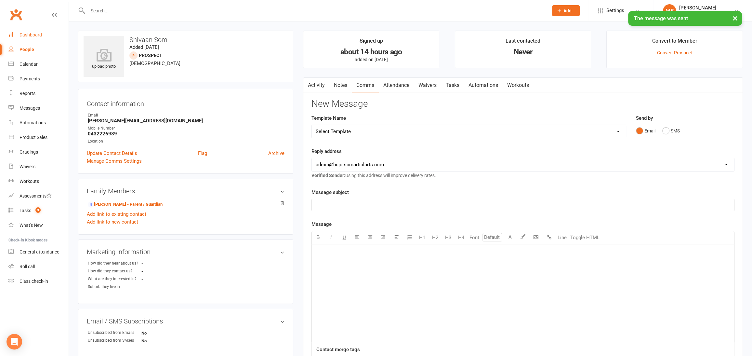
click at [31, 36] on div "Dashboard" at bounding box center [31, 34] width 22 height 5
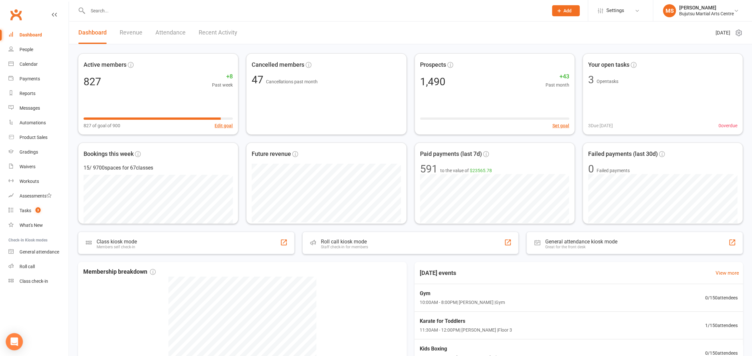
click at [14, 345] on div "Open Intercom Messenger" at bounding box center [14, 341] width 17 height 17
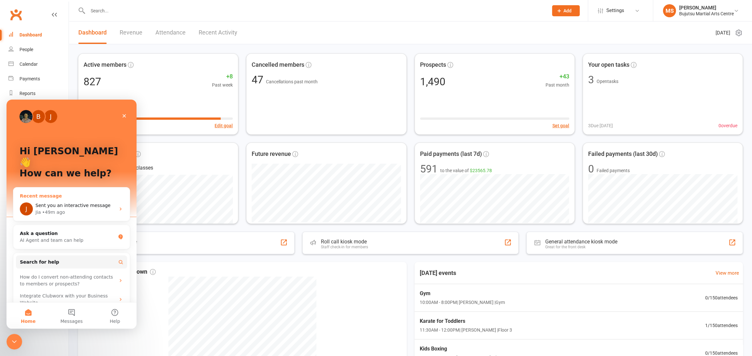
click at [66, 209] on div "Jia • 49m ago" at bounding box center [75, 212] width 80 height 7
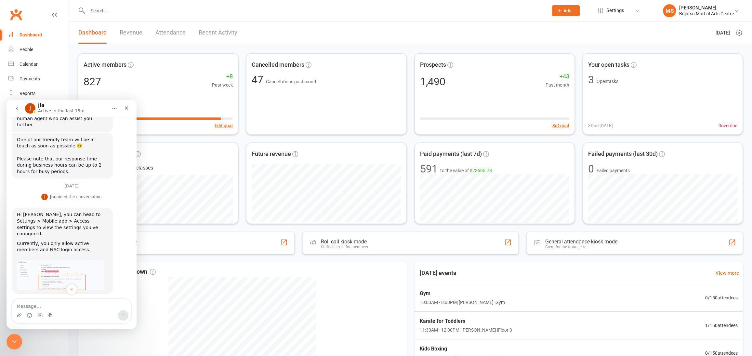
scroll to position [371, 0]
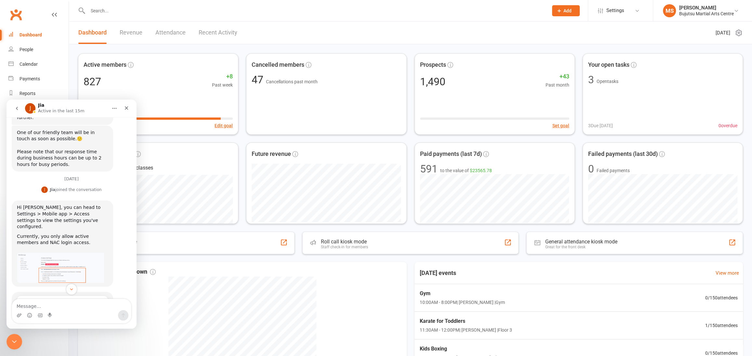
click at [65, 252] on img "Jia says…" at bounding box center [60, 267] width 87 height 30
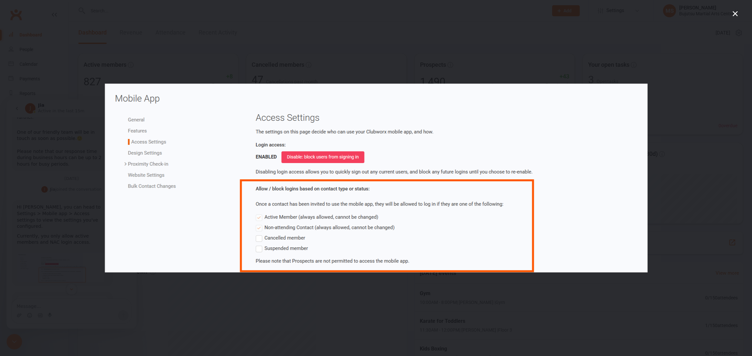
click at [63, 225] on div "Intercom messenger" at bounding box center [376, 178] width 752 height 356
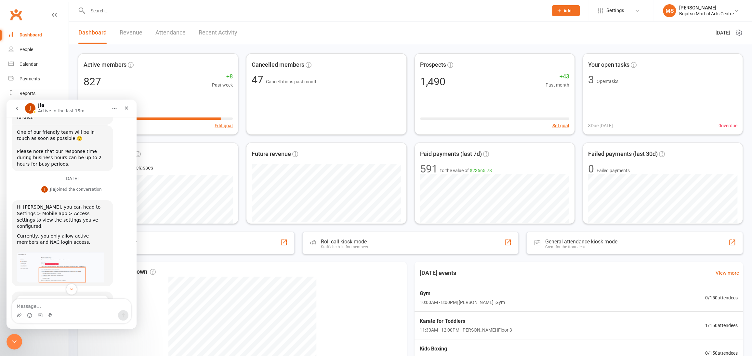
click at [63, 252] on img "Jia says…" at bounding box center [60, 267] width 87 height 30
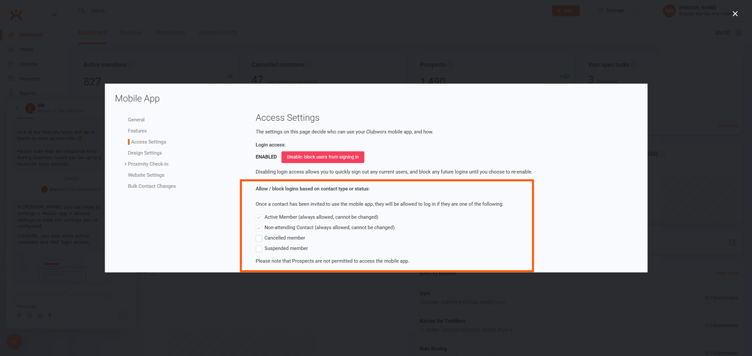
scroll to position [371, 0]
click at [734, 12] on icon "Close" at bounding box center [734, 13] width 5 height 5
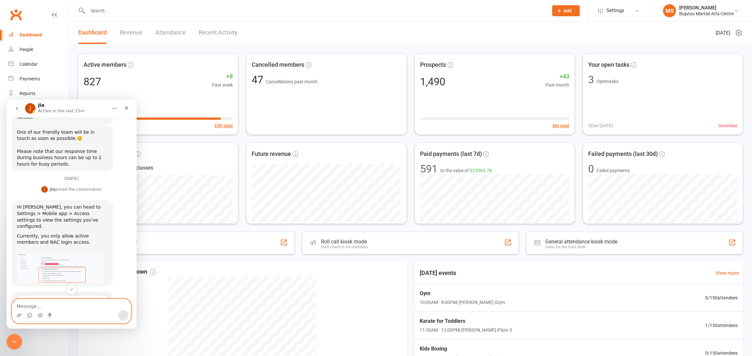
click at [65, 305] on textarea "Message…" at bounding box center [71, 304] width 119 height 11
type textarea "Thank you"
click at [122, 313] on icon "Send a message…" at bounding box center [123, 314] width 5 height 5
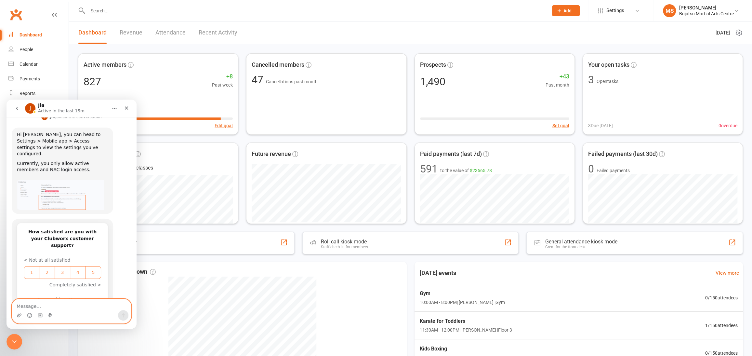
scroll to position [444, 0]
click at [82, 303] on textarea "Message…" at bounding box center [71, 304] width 119 height 11
click at [126, 108] on icon "Close" at bounding box center [126, 107] width 5 height 5
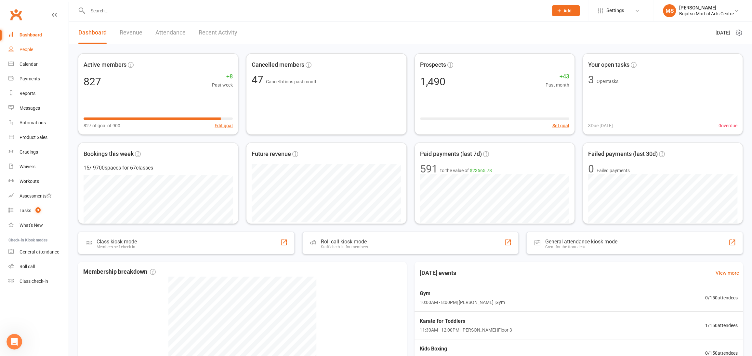
click at [28, 49] on div "People" at bounding box center [27, 49] width 14 height 5
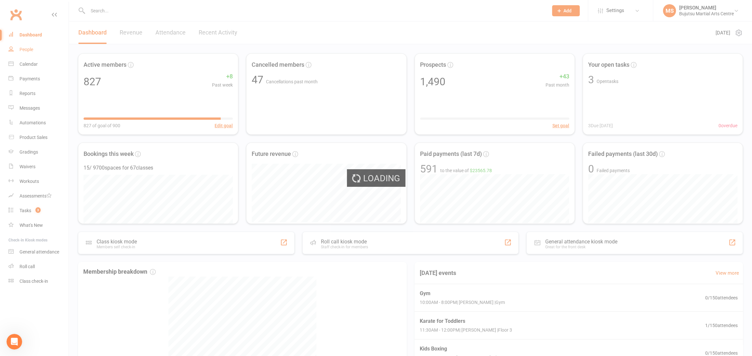
select select "100"
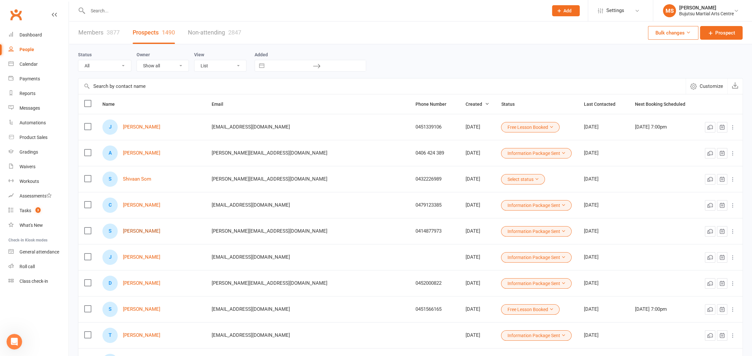
click at [156, 229] on link "[PERSON_NAME]" at bounding box center [141, 231] width 37 height 6
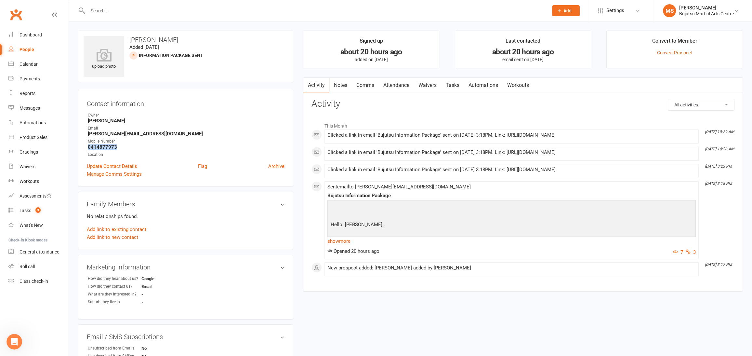
drag, startPoint x: 118, startPoint y: 145, endPoint x: 87, endPoint y: 146, distance: 30.9
click at [85, 146] on div "Contact information Owner Mark Szalajko Email shannon.tennent97@gmail.com Mobil…" at bounding box center [185, 138] width 215 height 98
copy strong "0414877973"
click at [401, 85] on link "Attendance" at bounding box center [396, 85] width 35 height 15
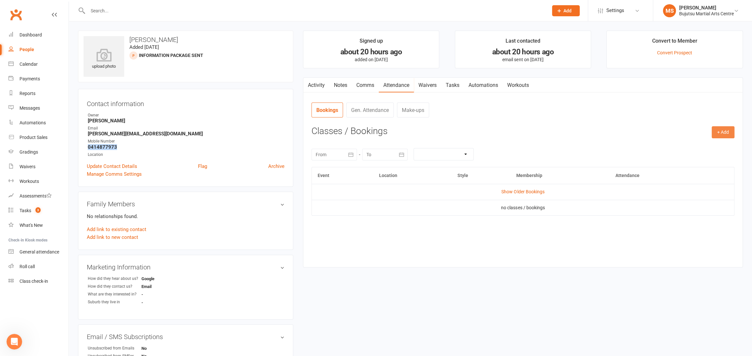
click at [724, 132] on button "+ Add" at bounding box center [723, 132] width 23 height 12
click at [705, 142] on link "Book Event" at bounding box center [702, 146] width 64 height 13
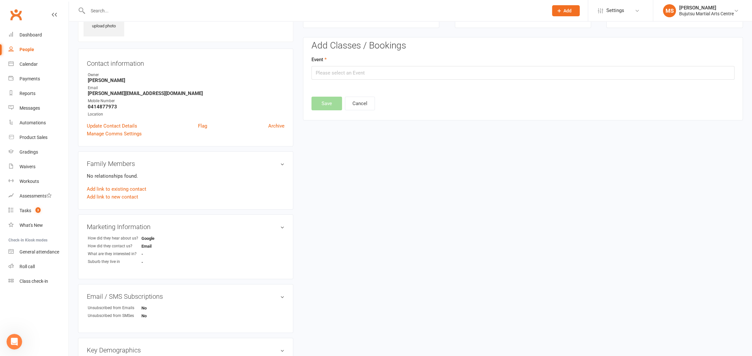
scroll to position [45, 0]
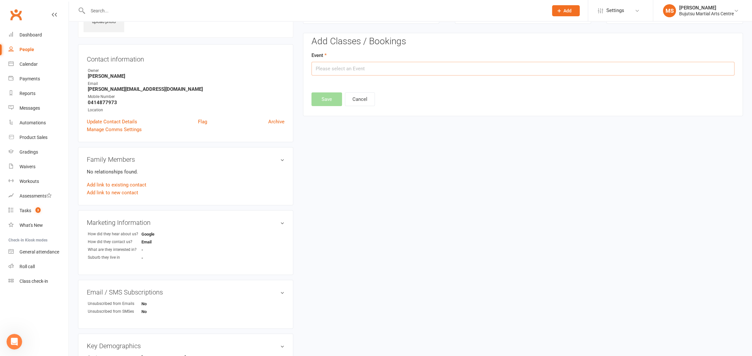
click at [389, 68] on input "text" at bounding box center [522, 69] width 423 height 14
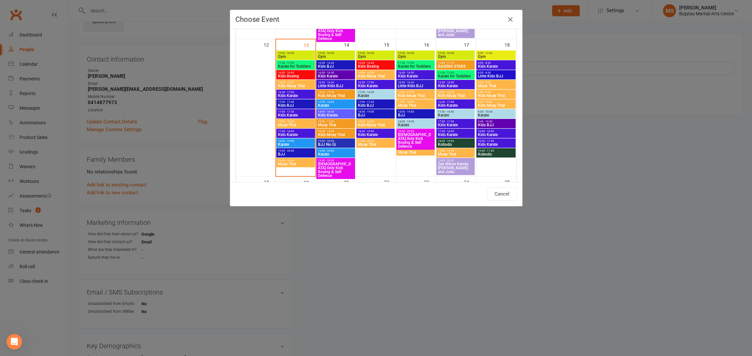
scroll to position [309, 0]
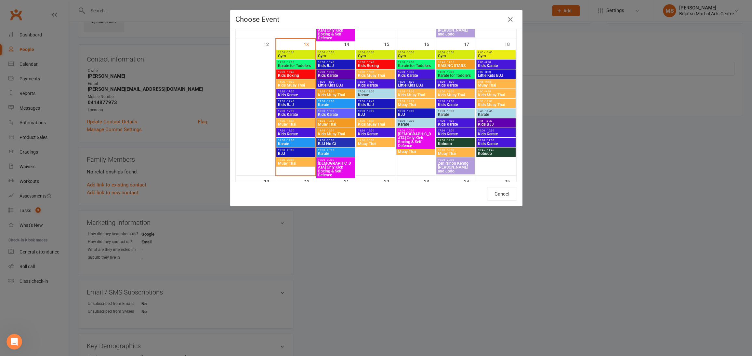
click at [454, 95] on span "Kids Muay Thai" at bounding box center [456, 95] width 36 height 4
type input "Kids Muay Thai - Oct 17, 2025 4:00:00 PM"
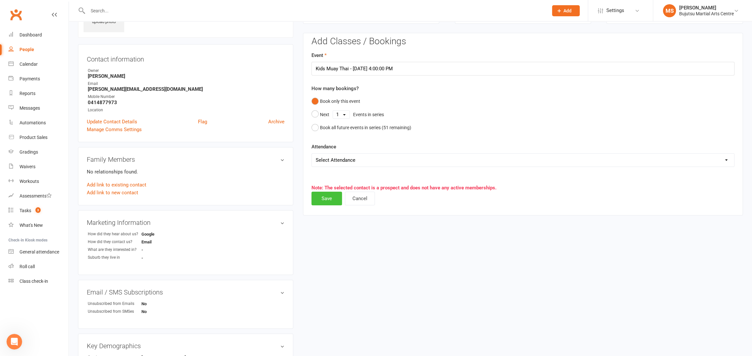
click at [334, 198] on button "Save" at bounding box center [326, 198] width 31 height 14
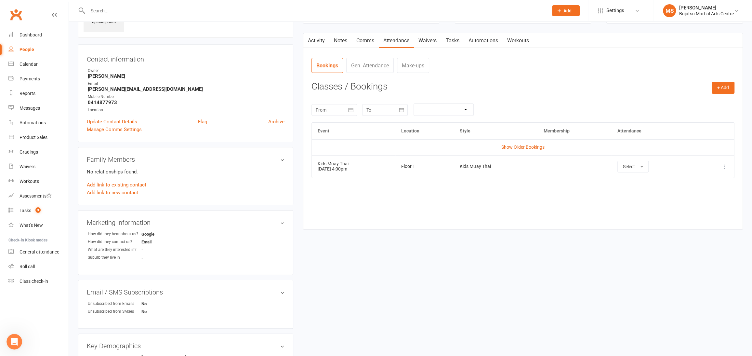
click at [323, 43] on link "Activity" at bounding box center [316, 40] width 26 height 15
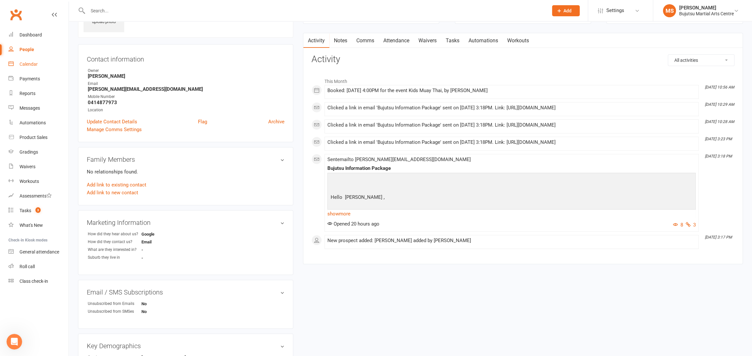
click at [31, 65] on div "Calendar" at bounding box center [29, 63] width 18 height 5
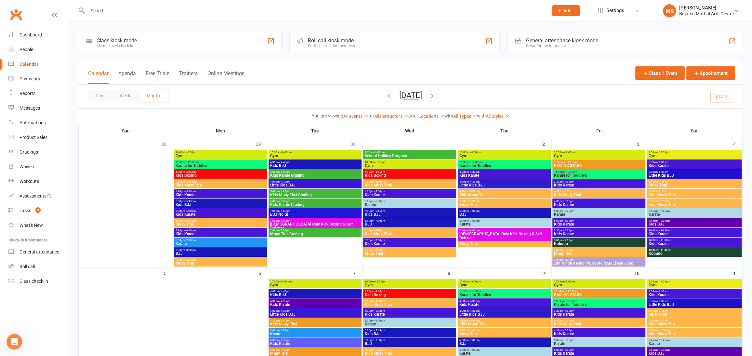
click at [436, 94] on icon "button" at bounding box center [431, 95] width 7 height 7
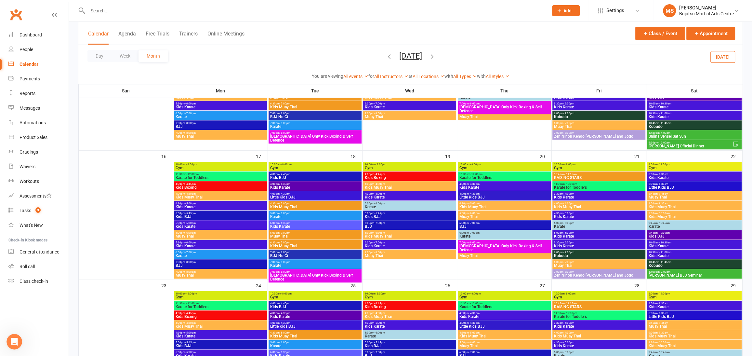
scroll to position [382, 0]
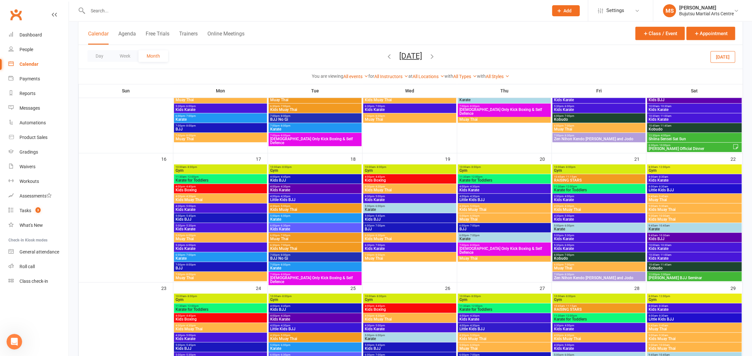
click at [687, 277] on span "Mark Christie BJJ Seminar" at bounding box center [694, 278] width 92 height 4
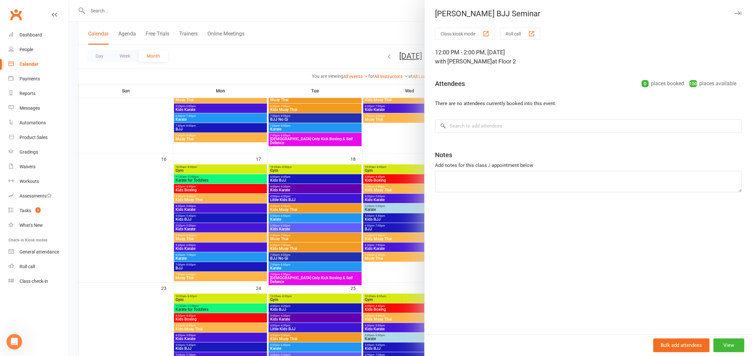
click at [326, 33] on div at bounding box center [410, 178] width 683 height 356
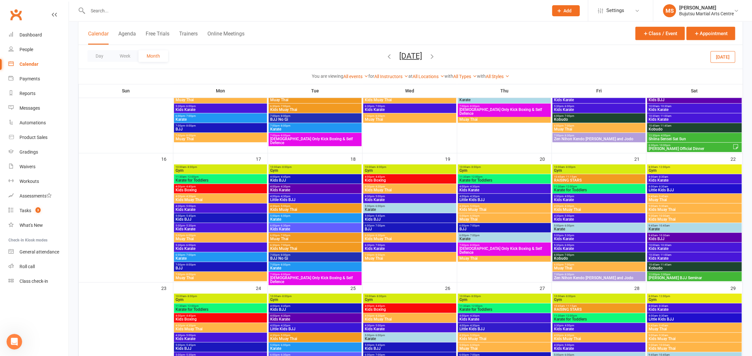
click at [316, 15] on div at bounding box center [311, 10] width 466 height 21
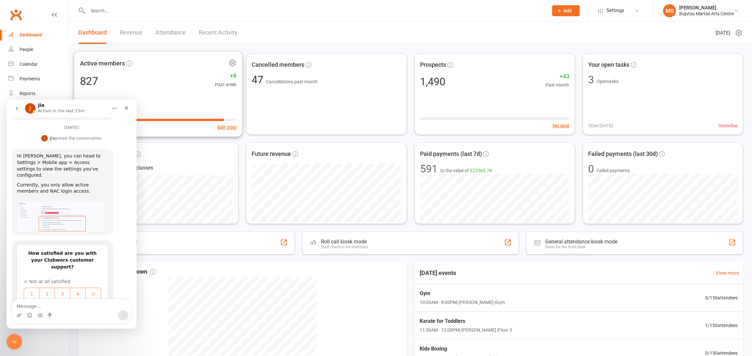
scroll to position [425, 0]
click at [126, 108] on icon "Close" at bounding box center [127, 108] width 4 height 4
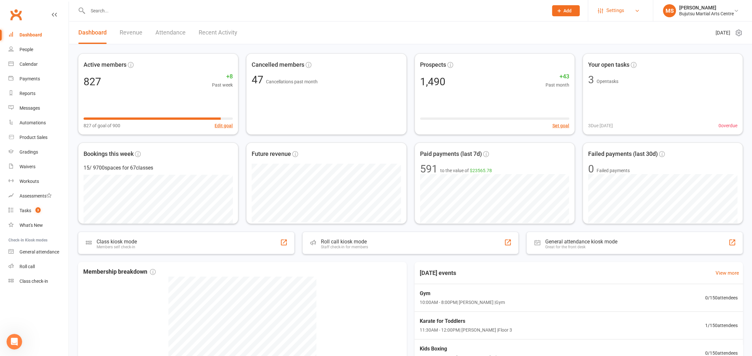
click at [616, 11] on span "Settings" at bounding box center [615, 10] width 18 height 15
click at [605, 75] on link "Mobile App" at bounding box center [620, 74] width 65 height 15
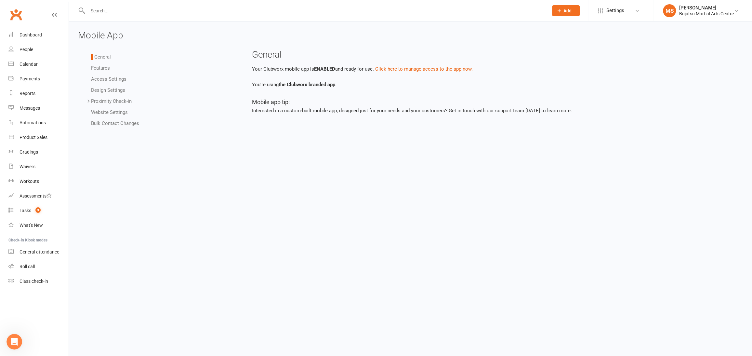
click at [94, 75] on li "Access Settings" at bounding box center [164, 79] width 146 height 8
click at [99, 78] on link "Access Settings" at bounding box center [108, 79] width 35 height 6
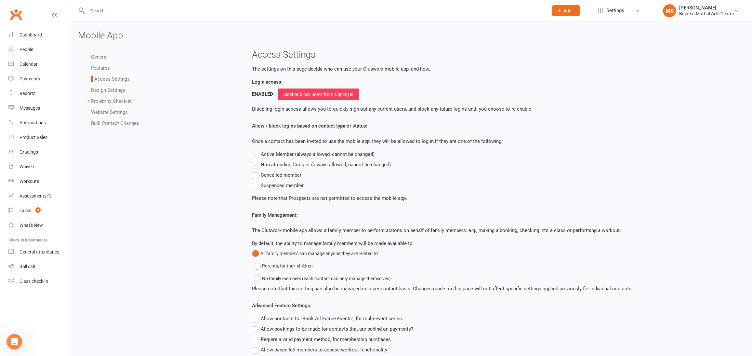
click at [255, 186] on label "Suspended member" at bounding box center [278, 185] width 52 height 8
click at [255, 181] on input "Suspended member" at bounding box center [254, 181] width 4 height 0
click at [117, 89] on link "Design Settings" at bounding box center [108, 90] width 34 height 6
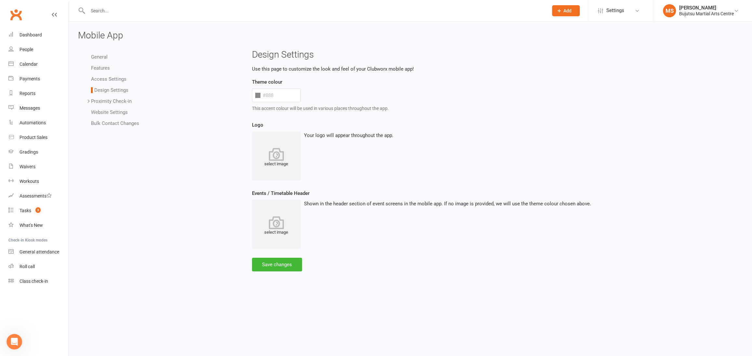
type input "#0066ff"
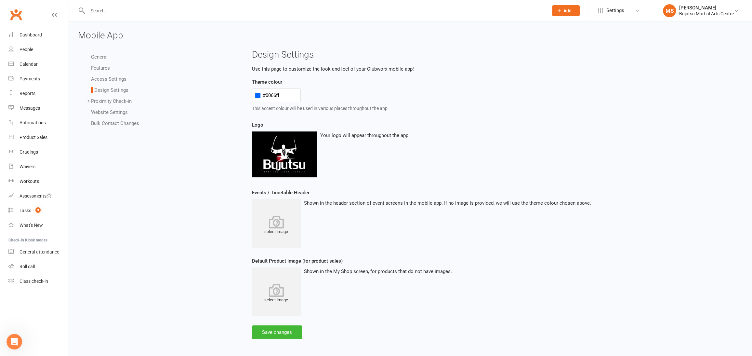
click at [114, 78] on link "Access Settings" at bounding box center [108, 79] width 35 height 6
